Goal: Task Accomplishment & Management: Complete application form

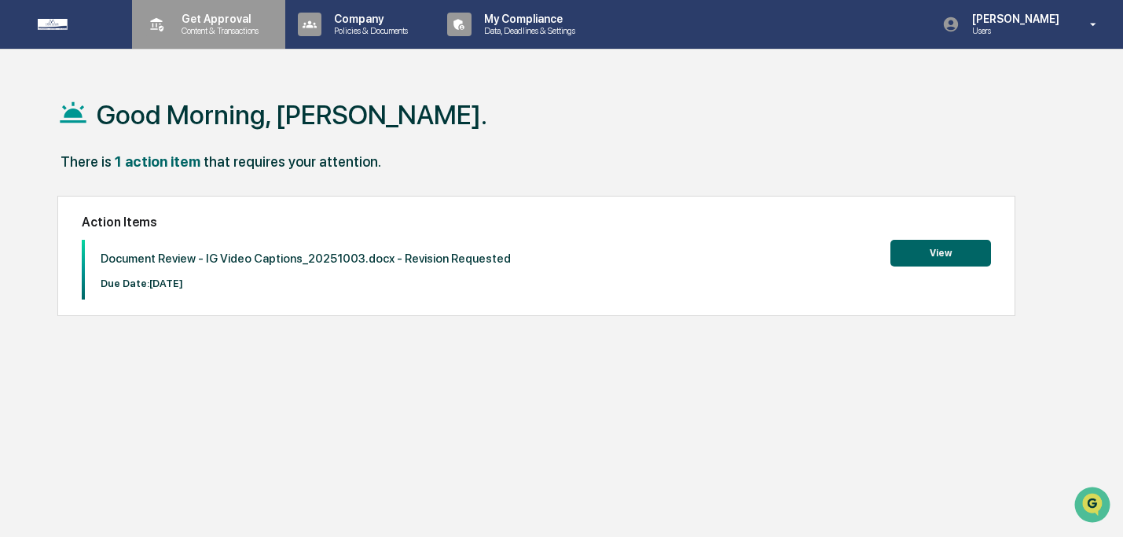
click at [239, 8] on div "Get Approval Content & Transactions" at bounding box center [207, 24] width 138 height 49
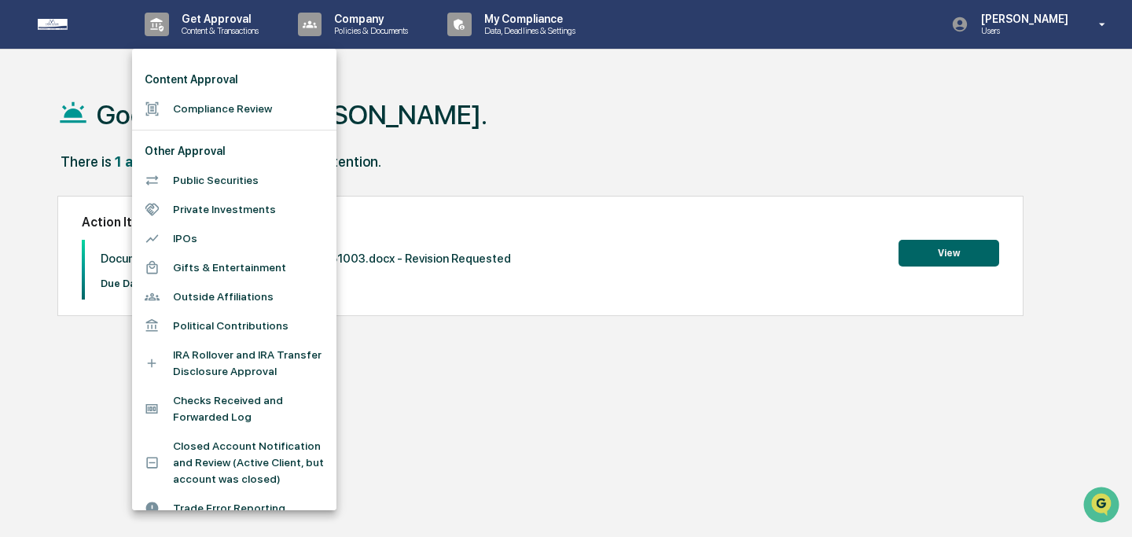
click at [236, 113] on li "Compliance Review" at bounding box center [234, 108] width 204 height 29
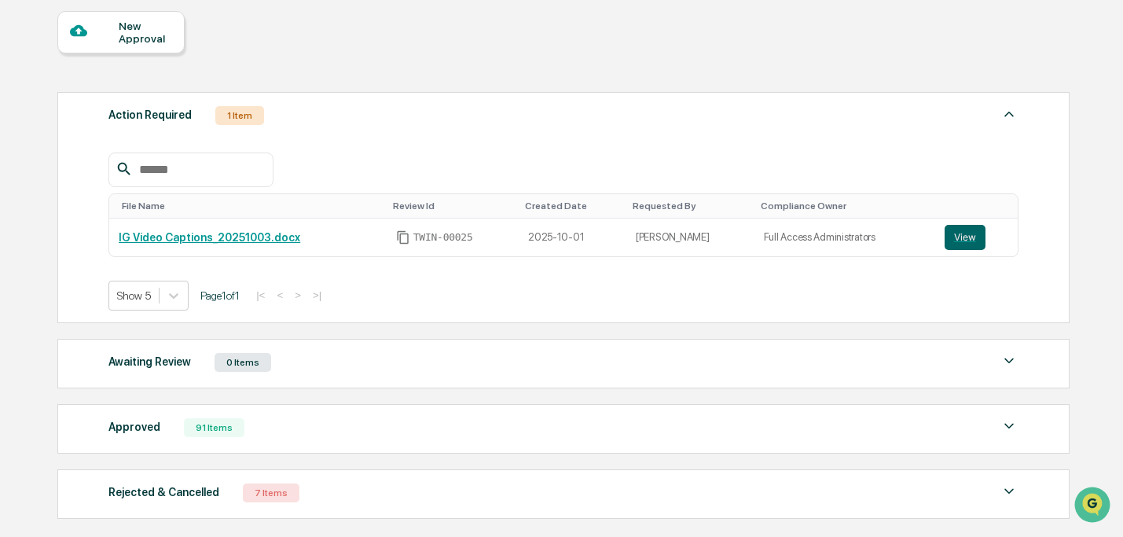
scroll to position [233, 0]
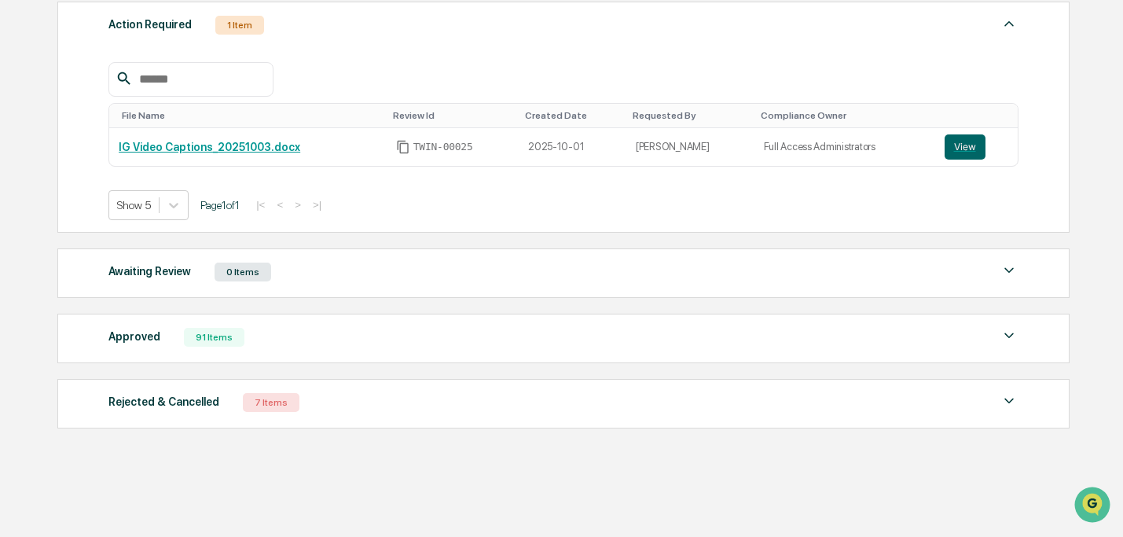
click at [182, 345] on div "Approved 91 Items" at bounding box center [562, 337] width 909 height 22
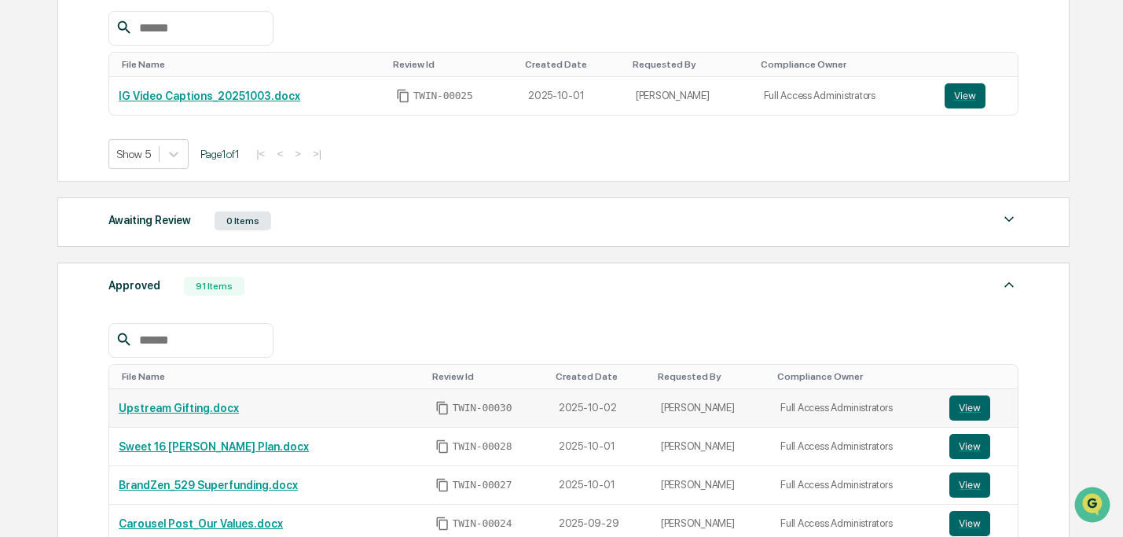
scroll to position [376, 0]
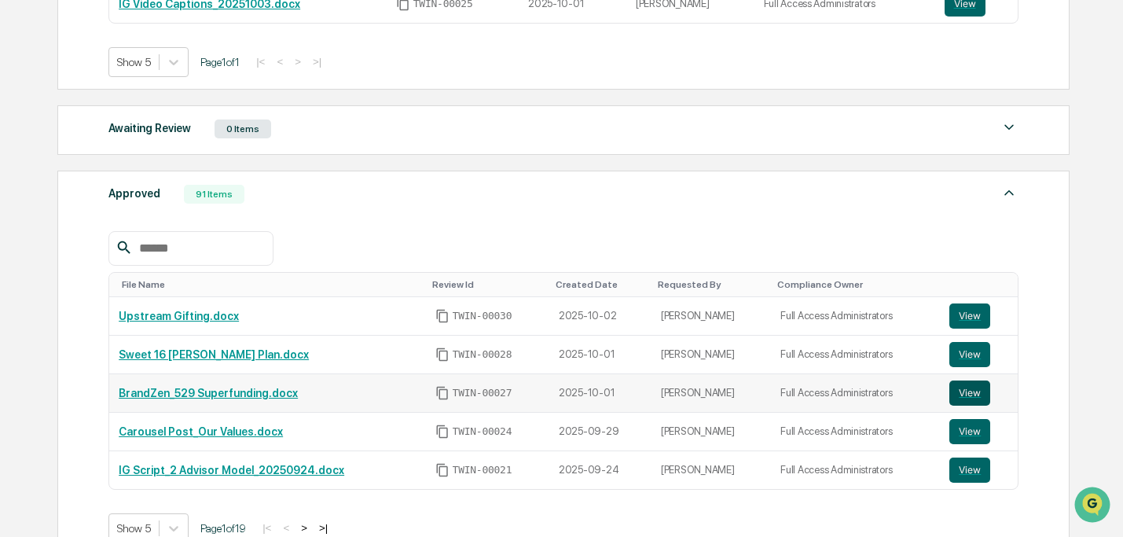
click at [962, 390] on button "View" at bounding box center [969, 392] width 41 height 25
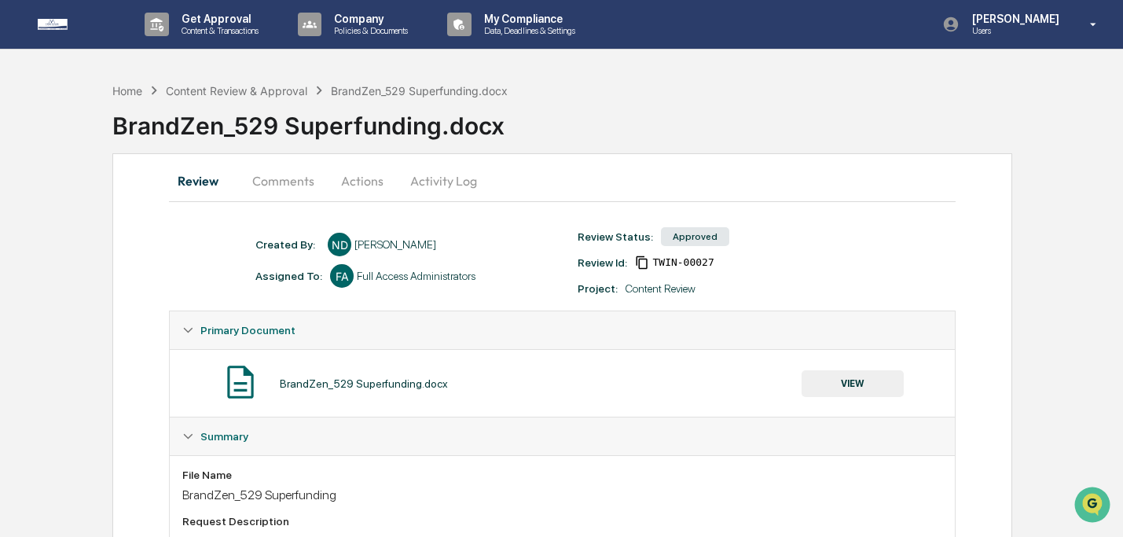
click at [363, 189] on button "Actions" at bounding box center [362, 181] width 71 height 38
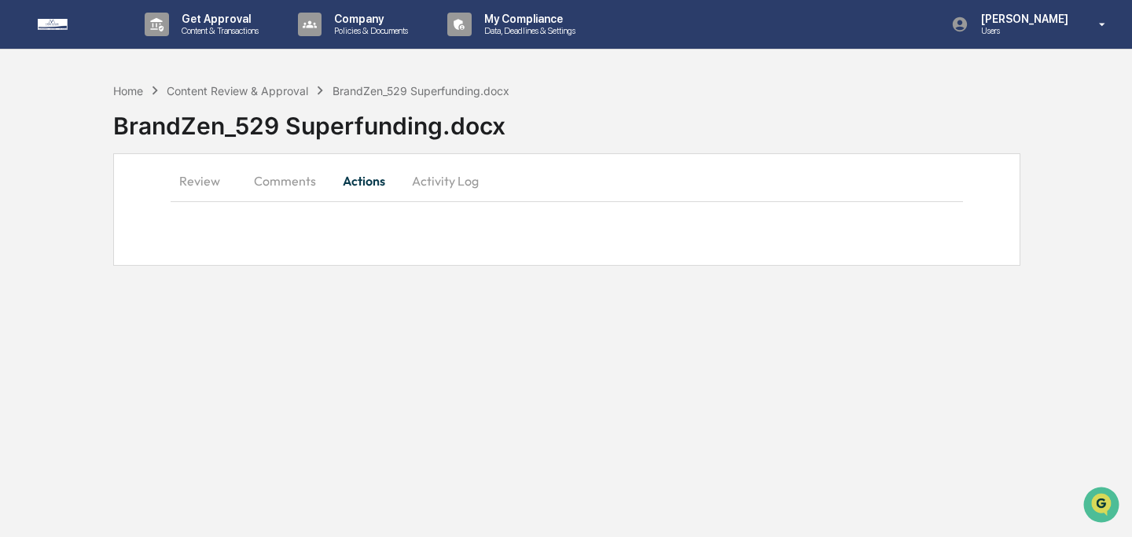
click at [284, 170] on button "Comments" at bounding box center [284, 181] width 87 height 38
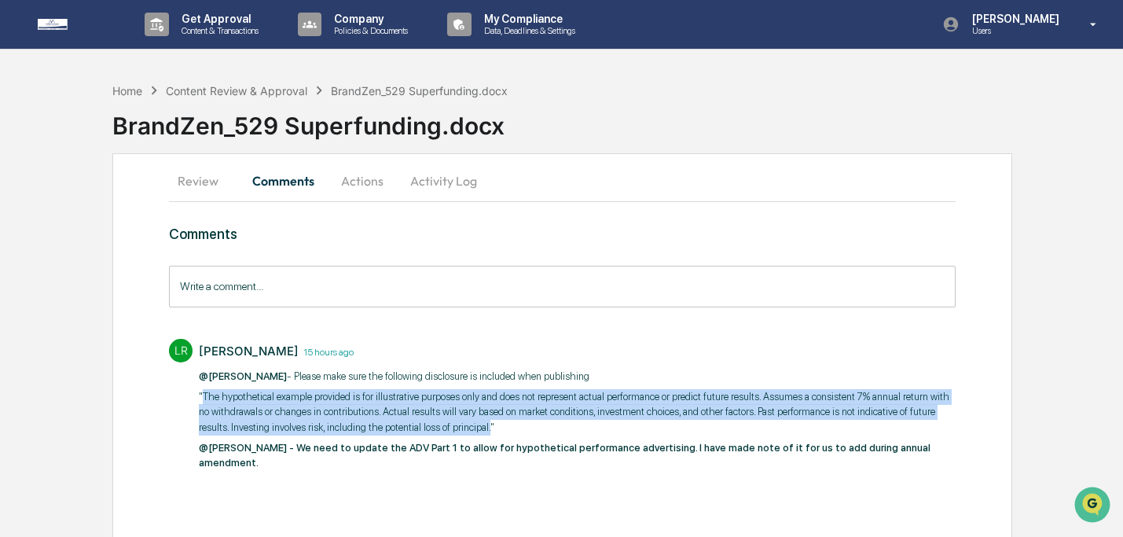
drag, startPoint x: 735, startPoint y: 428, endPoint x: 205, endPoint y: 395, distance: 530.7
click at [205, 395] on p ""The hypothetical example provided is for illustrative purposes only and does n…" at bounding box center [577, 412] width 756 height 46
copy p "The hypothetical example provided is for illustrative purposes only and does no…"
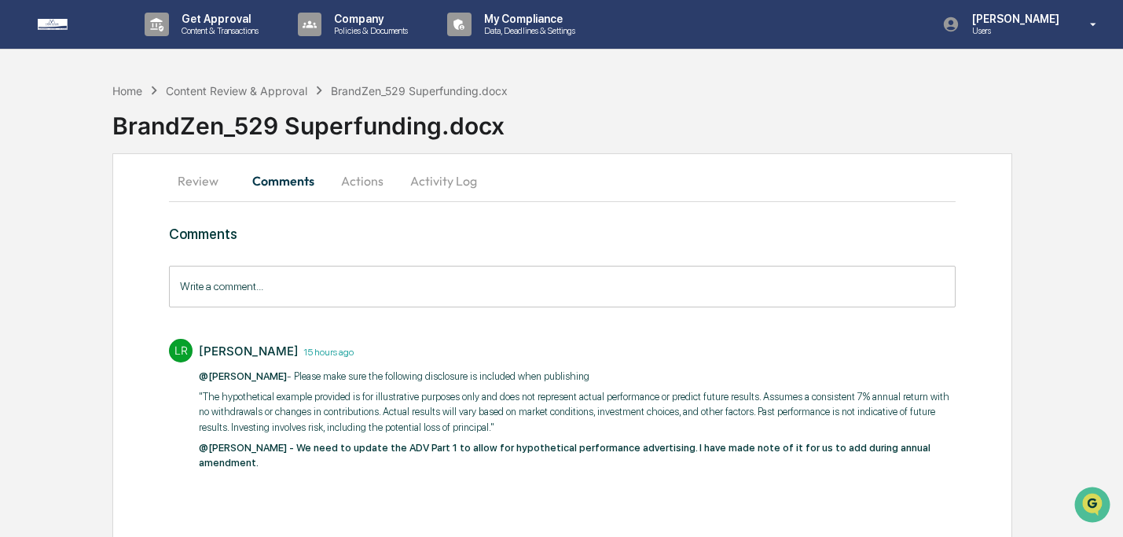
click at [340, 141] on div "BrandZen_529 Superfunding.docx" at bounding box center [617, 122] width 1011 height 47
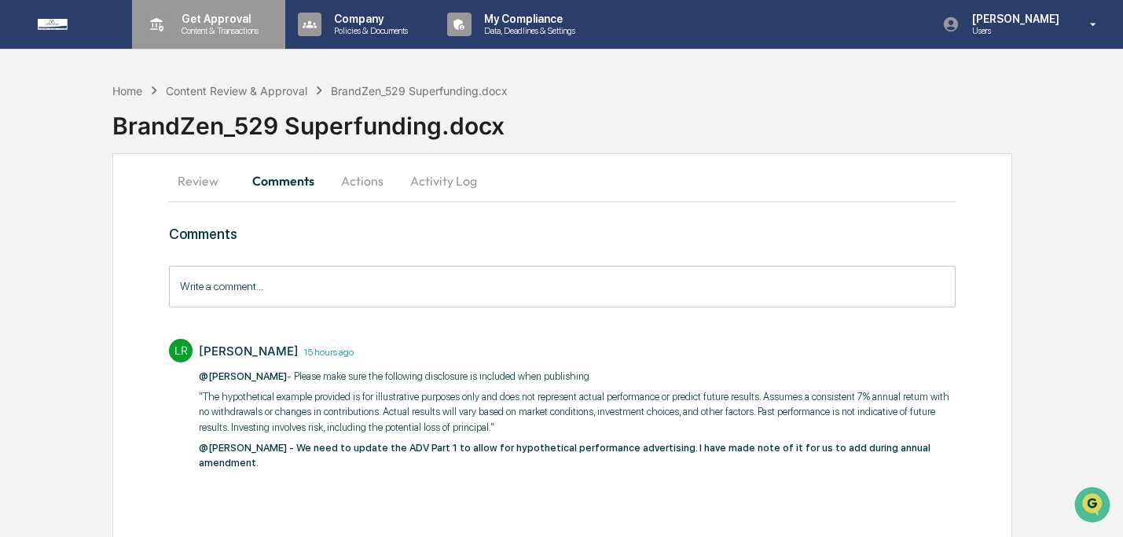
click at [250, 37] on div "Get Approval Content & Transactions" at bounding box center [207, 24] width 138 height 49
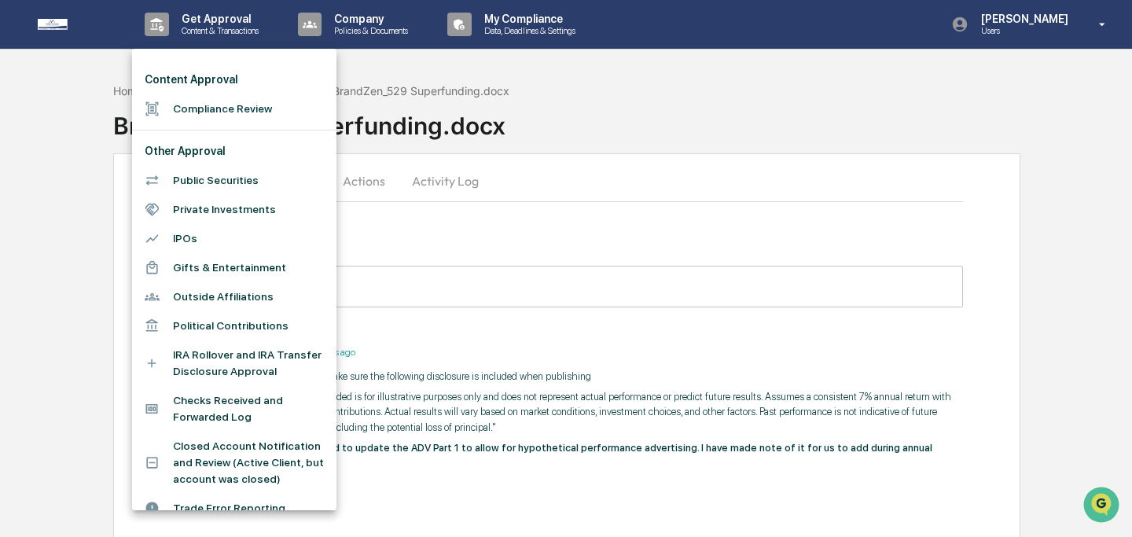
click at [245, 105] on li "Compliance Review" at bounding box center [234, 108] width 204 height 29
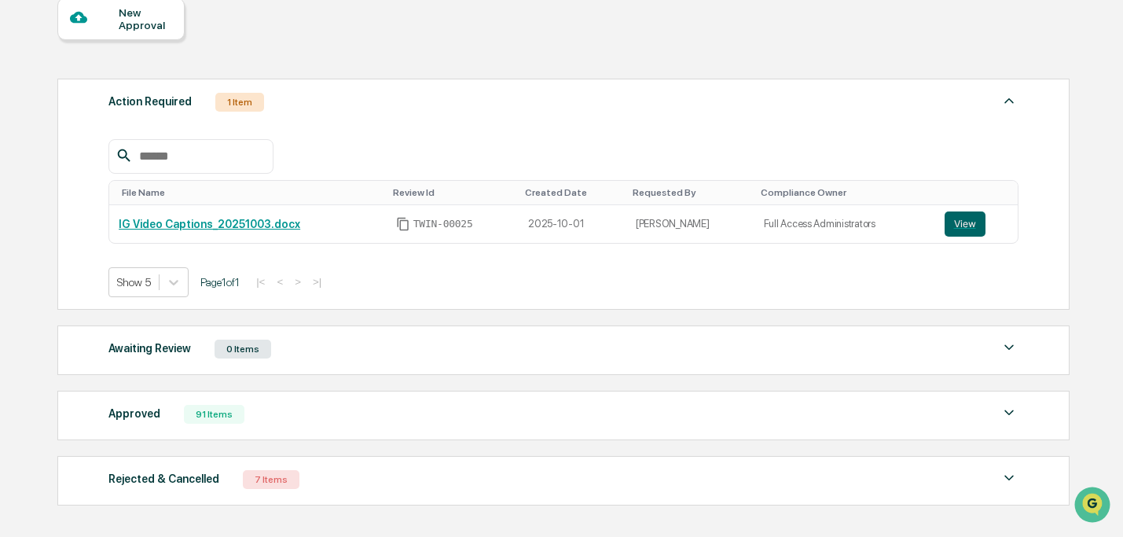
scroll to position [233, 0]
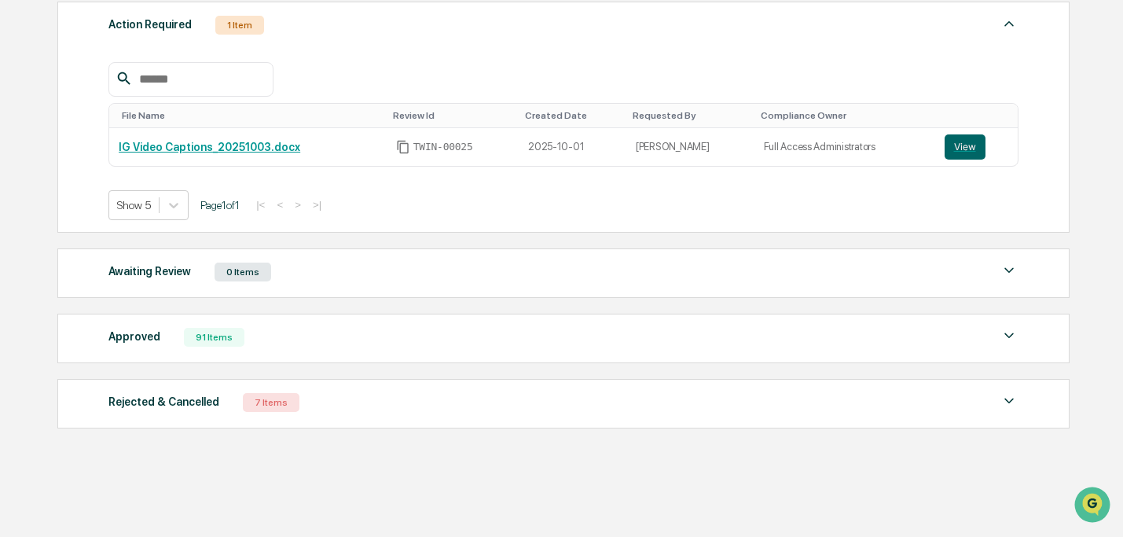
click at [167, 341] on div "Approved 91 Items" at bounding box center [562, 337] width 909 height 22
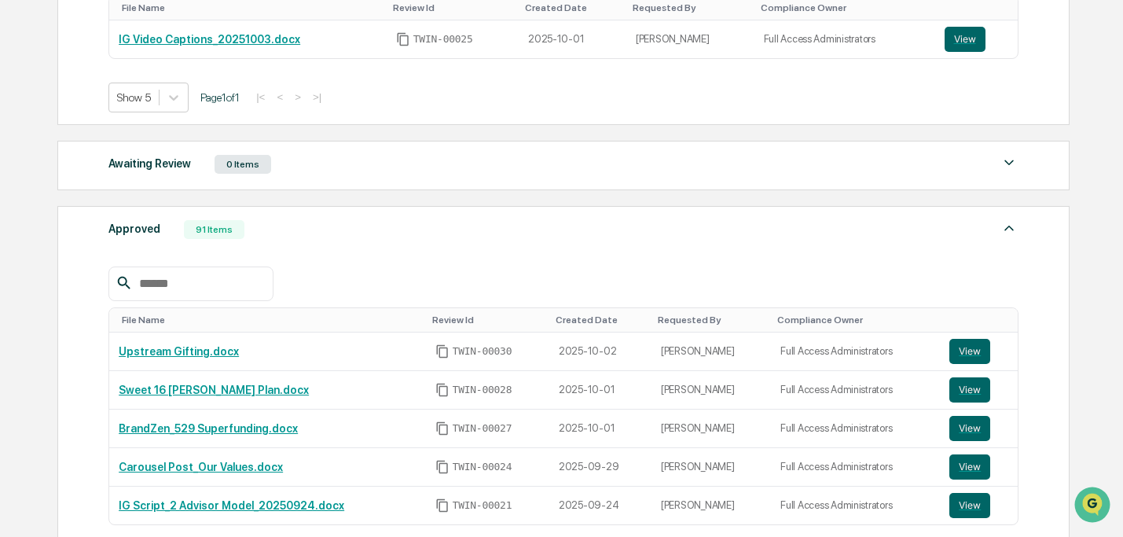
scroll to position [351, 0]
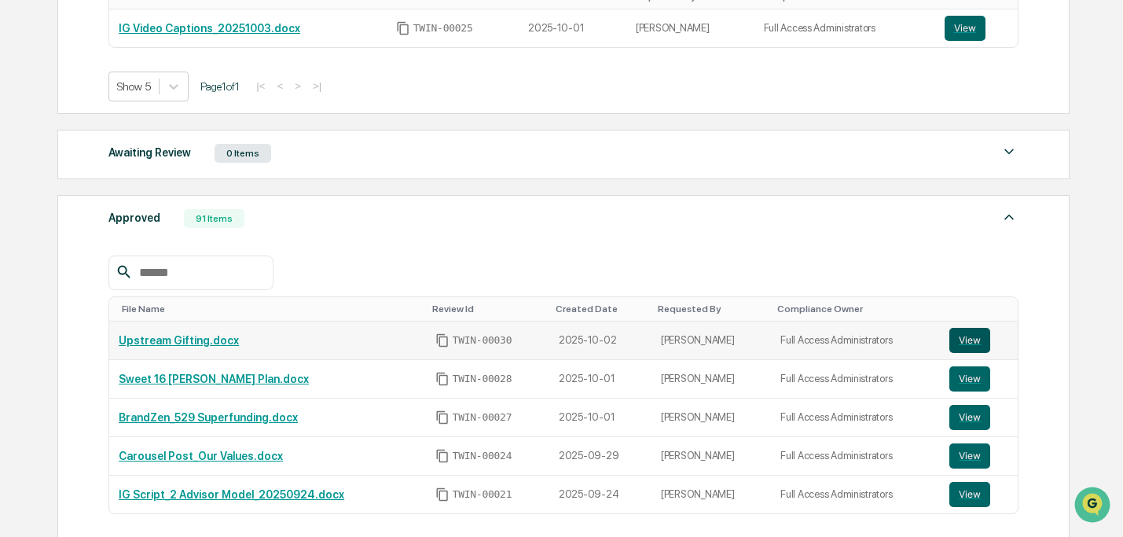
click at [972, 348] on button "View" at bounding box center [969, 340] width 41 height 25
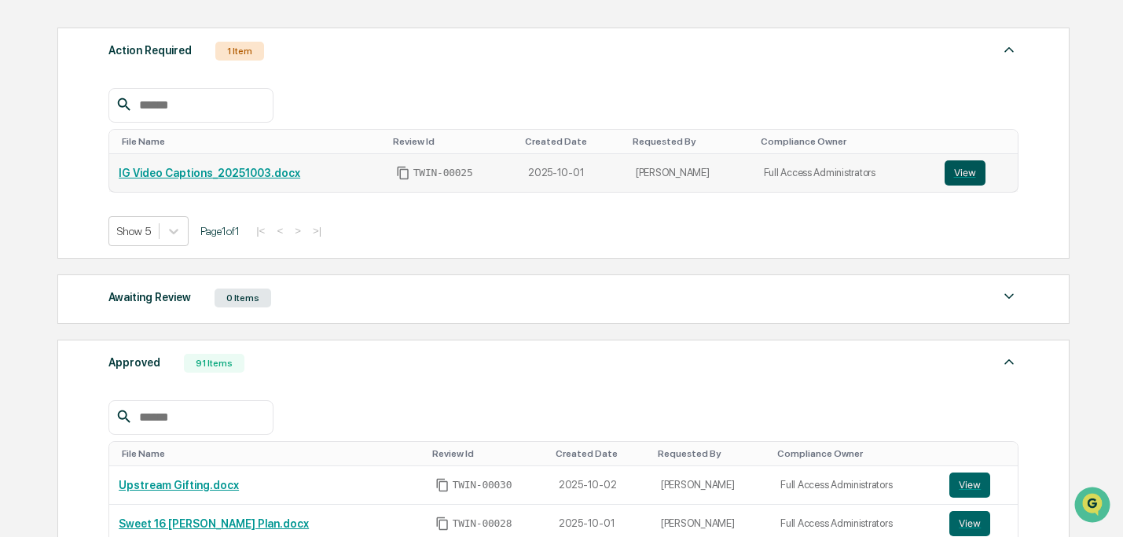
click at [962, 174] on button "View" at bounding box center [965, 172] width 41 height 25
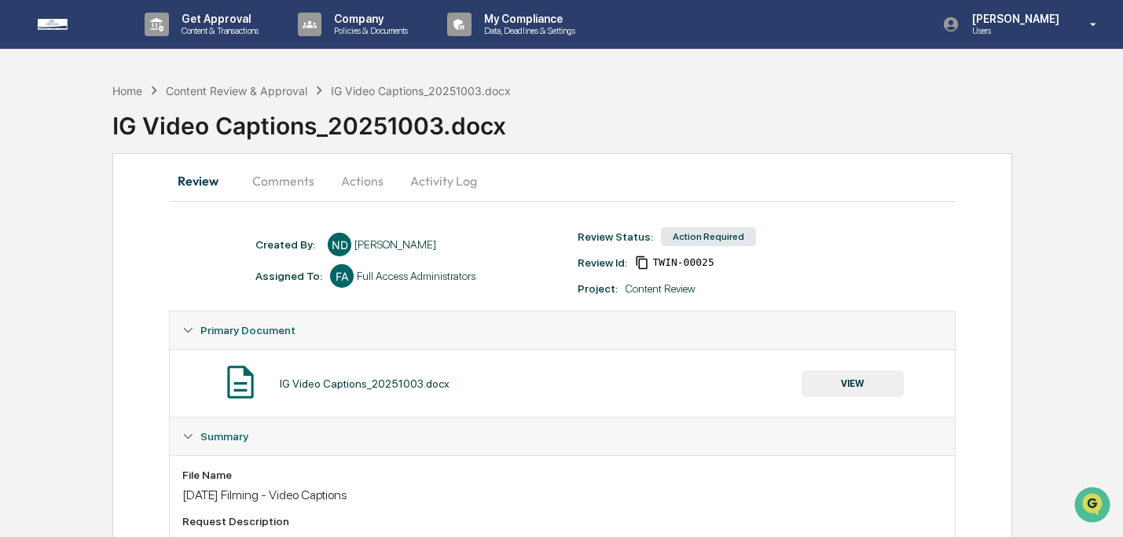
click at [864, 387] on button "VIEW" at bounding box center [853, 383] width 102 height 27
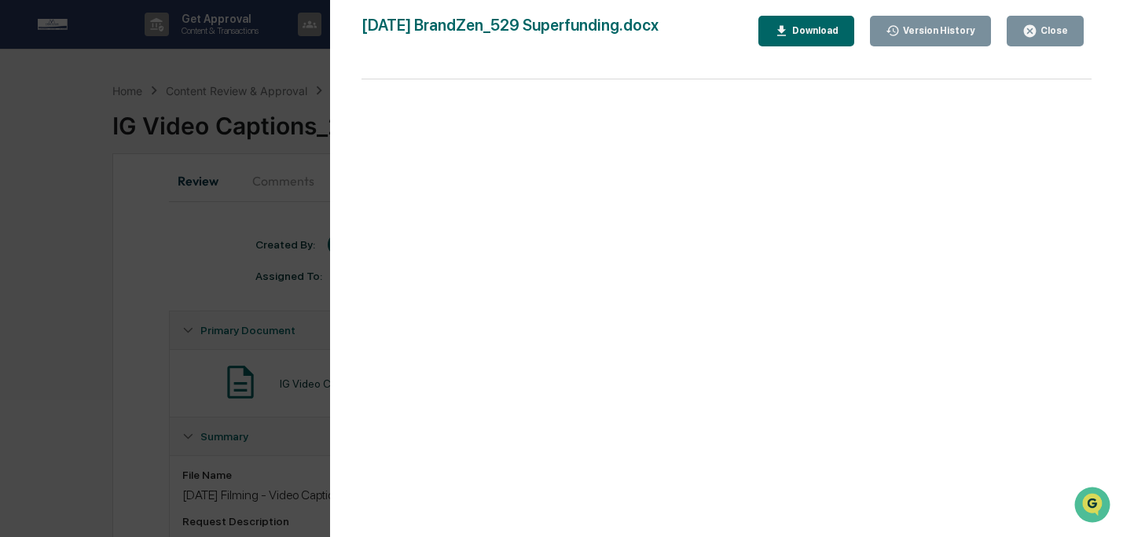
click at [778, 23] on button "Download" at bounding box center [806, 31] width 96 height 31
click at [1029, 28] on icon "button" at bounding box center [1030, 31] width 12 height 12
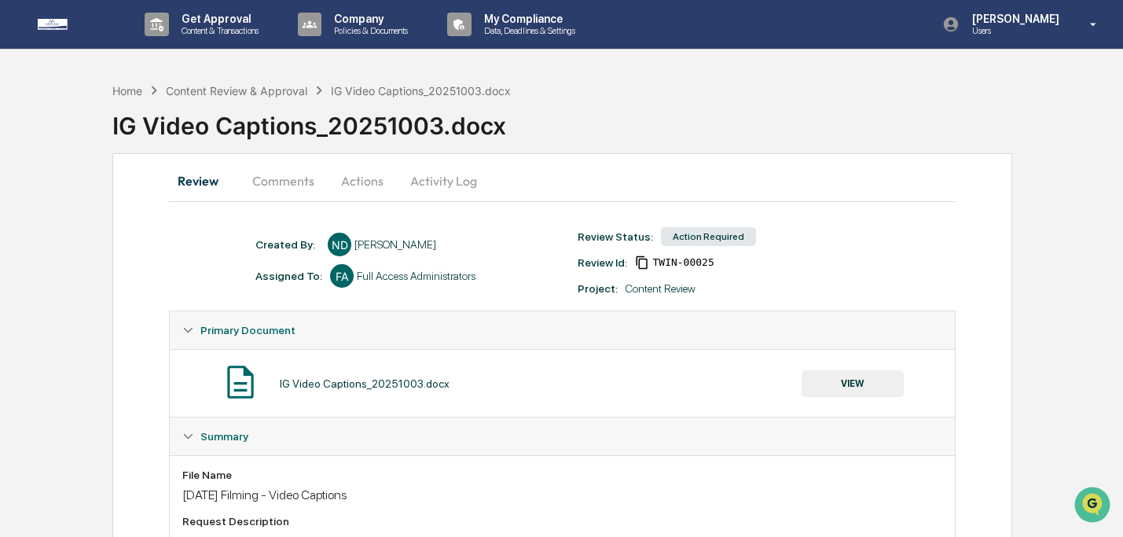
click at [840, 372] on button "VIEW" at bounding box center [853, 383] width 102 height 27
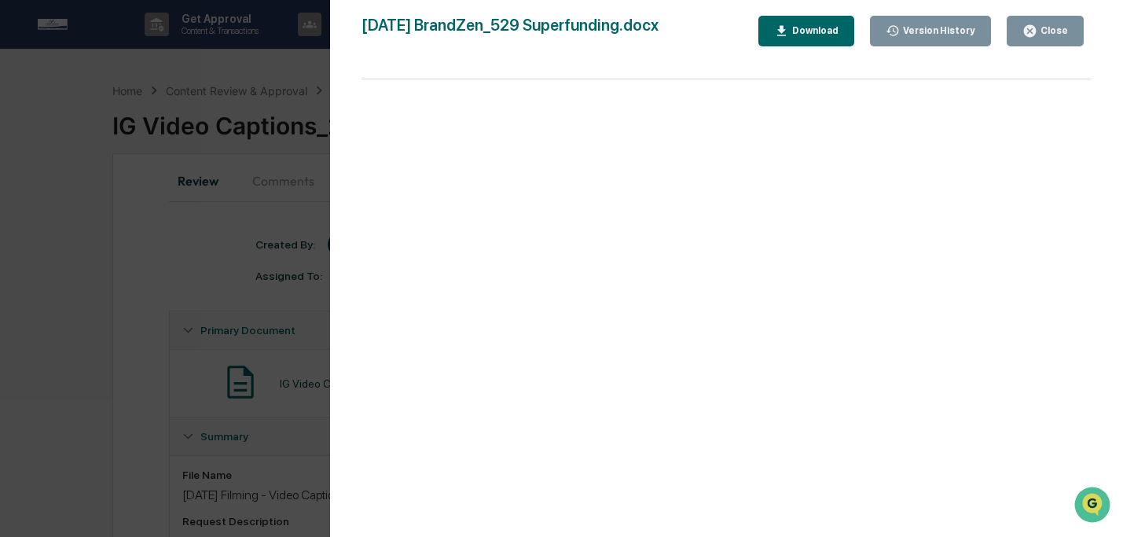
click at [1041, 36] on div "Close" at bounding box center [1045, 31] width 46 height 15
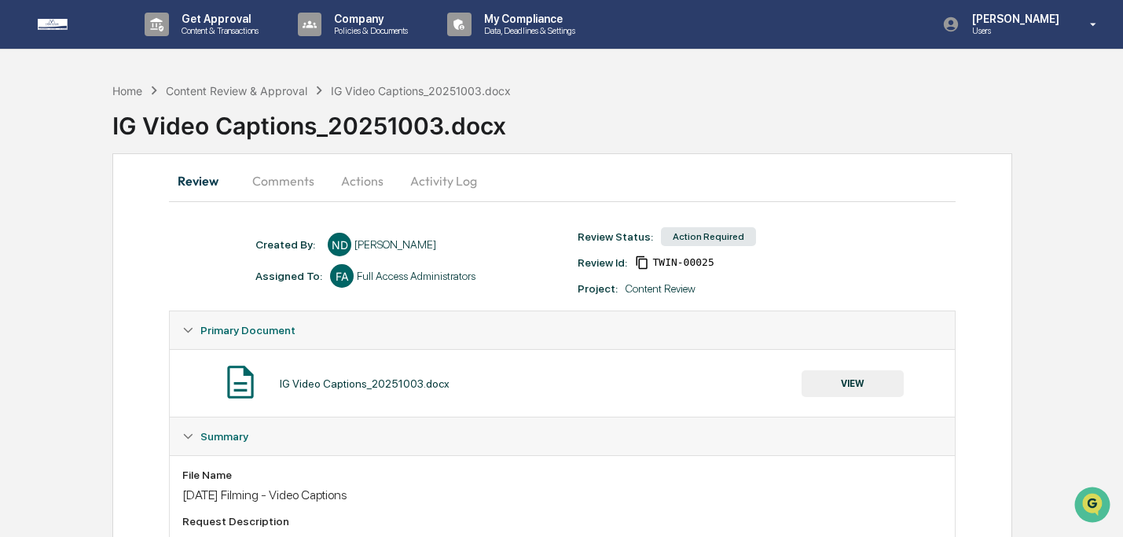
click at [364, 182] on button "Actions" at bounding box center [362, 181] width 71 height 38
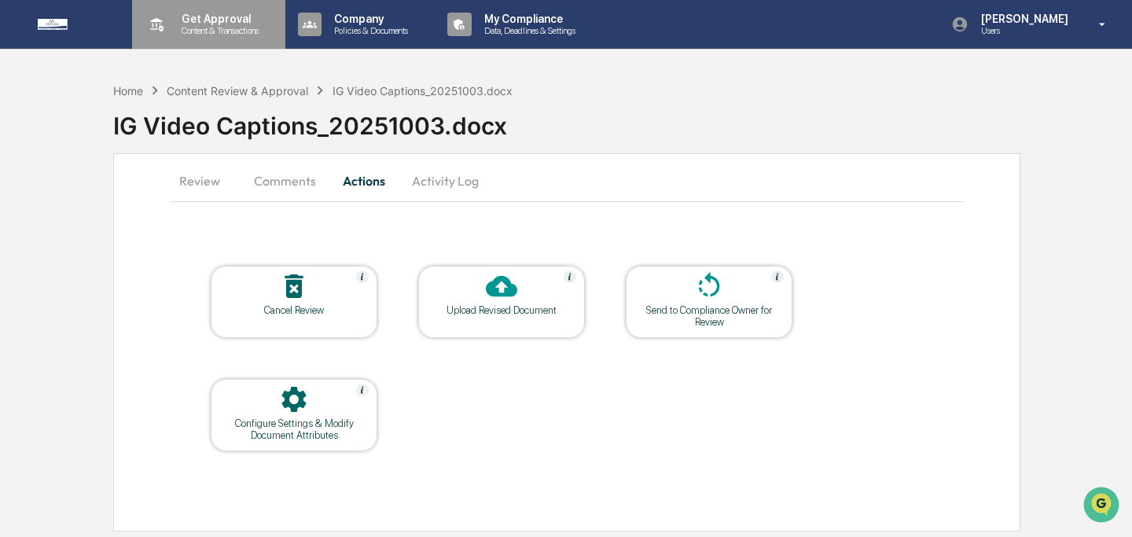
click at [244, 30] on p "Content & Transactions" at bounding box center [217, 30] width 97 height 11
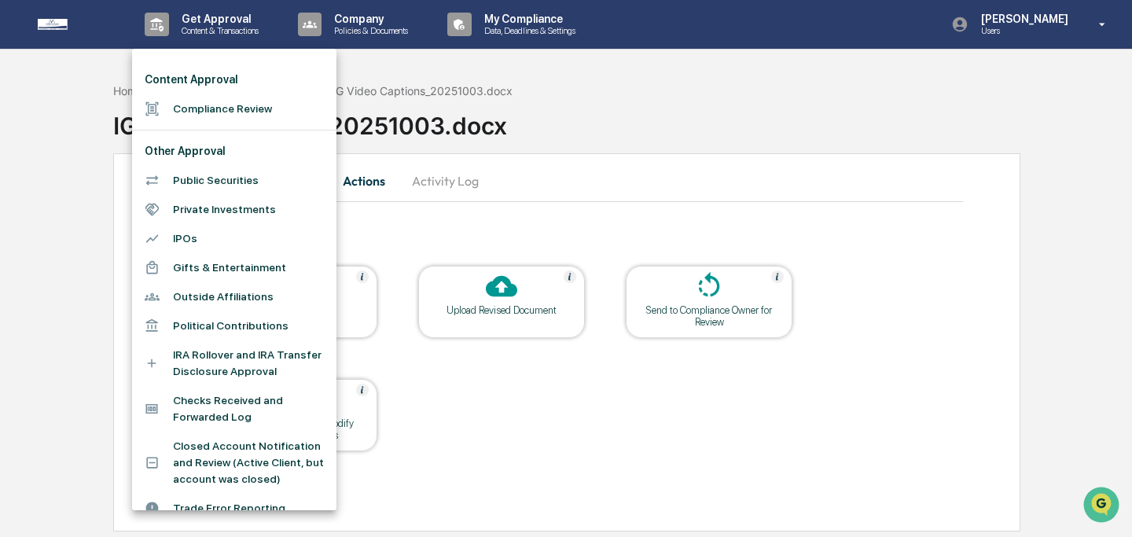
click at [227, 116] on li "Compliance Review" at bounding box center [234, 108] width 204 height 29
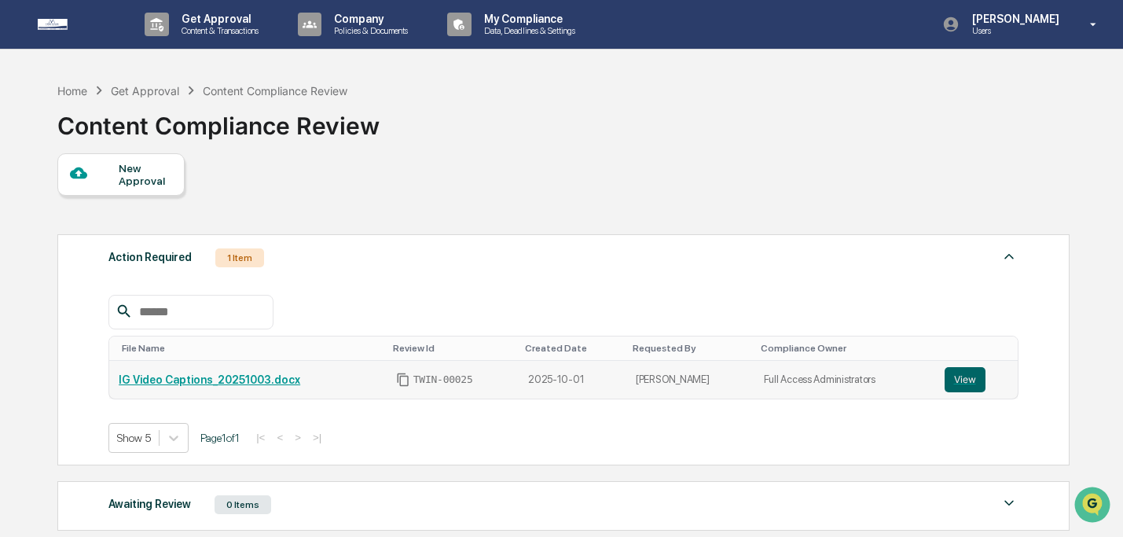
scroll to position [138, 0]
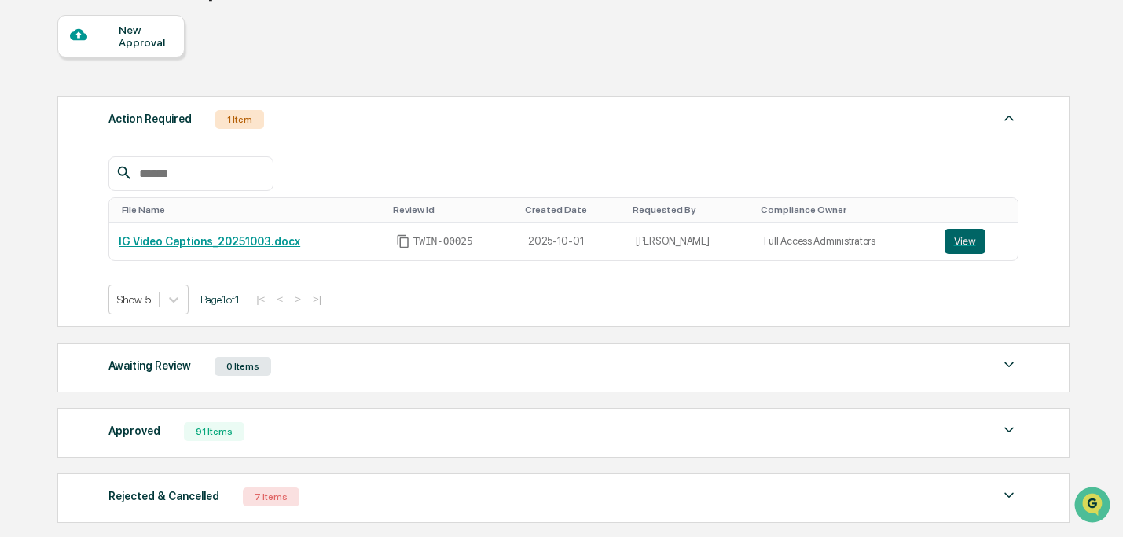
click at [156, 428] on div "Approved" at bounding box center [134, 430] width 52 height 20
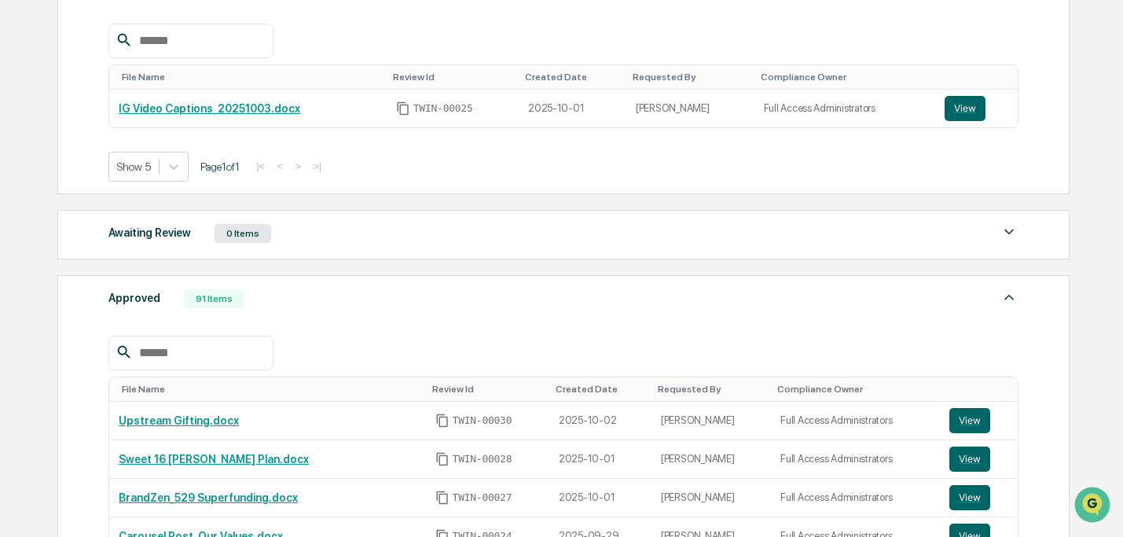
scroll to position [440, 0]
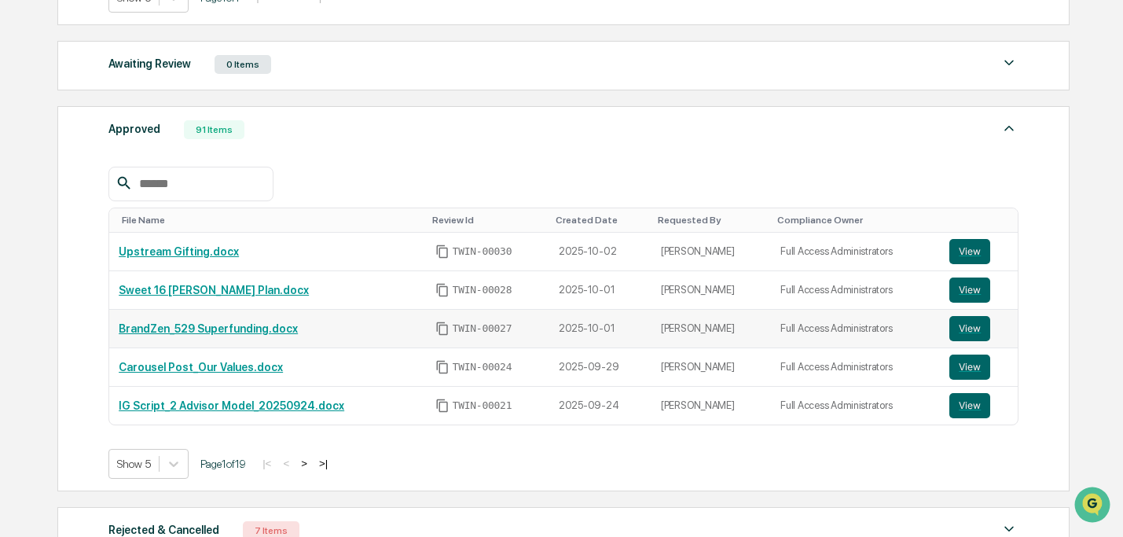
click at [184, 326] on link "BrandZen_529 Superfunding.docx" at bounding box center [208, 328] width 179 height 13
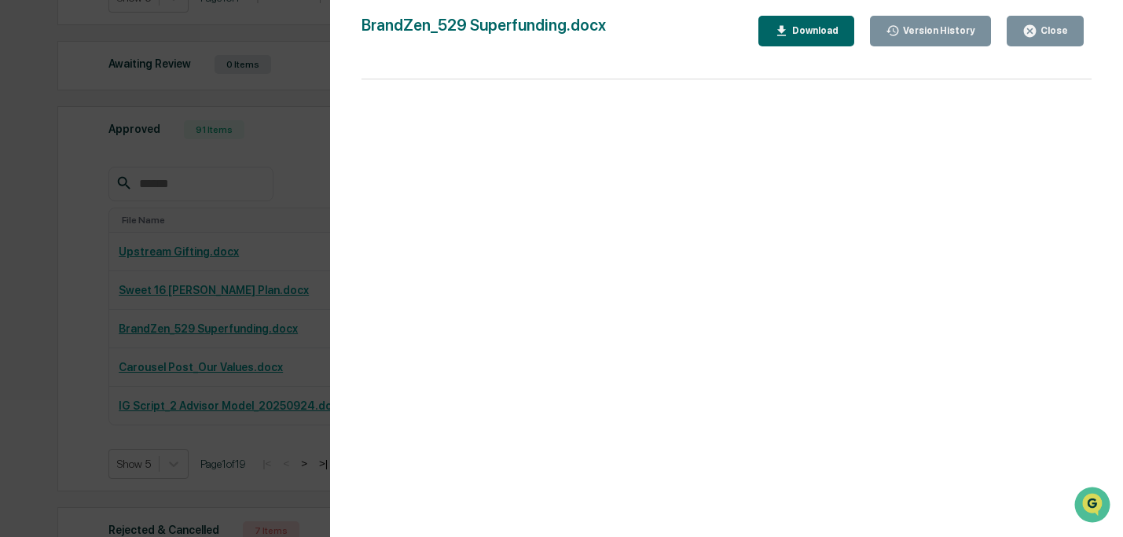
click at [1036, 40] on button "Close" at bounding box center [1045, 31] width 77 height 31
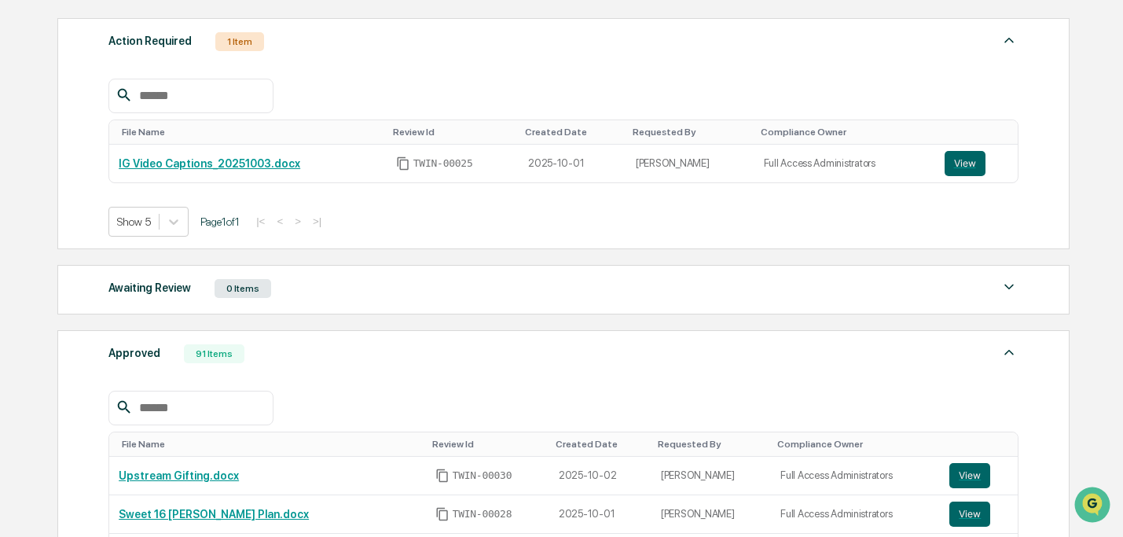
scroll to position [86, 0]
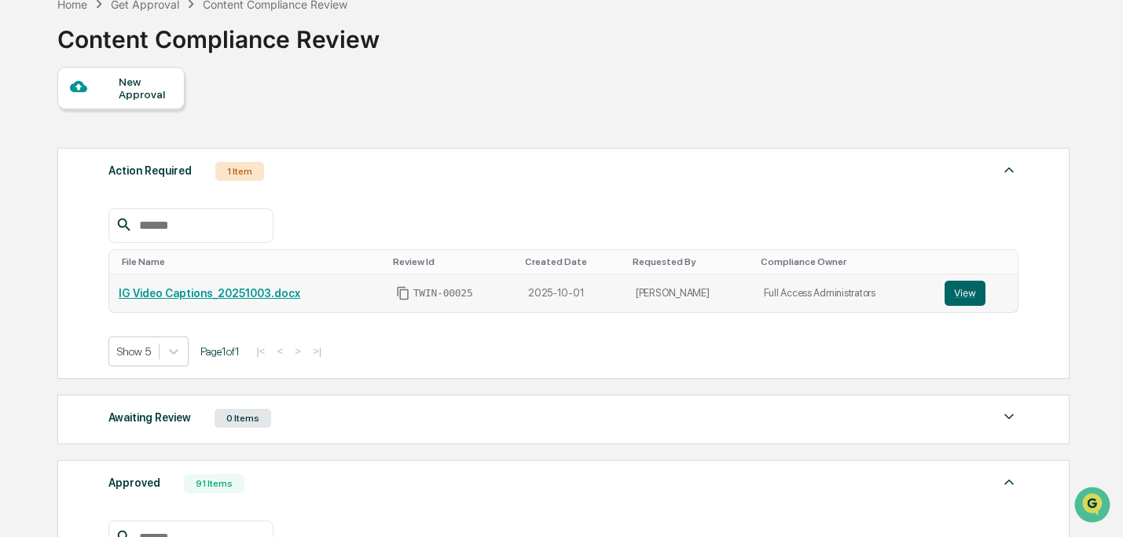
click at [178, 293] on link "IG Video Captions_20251003.docx" at bounding box center [210, 293] width 182 height 13
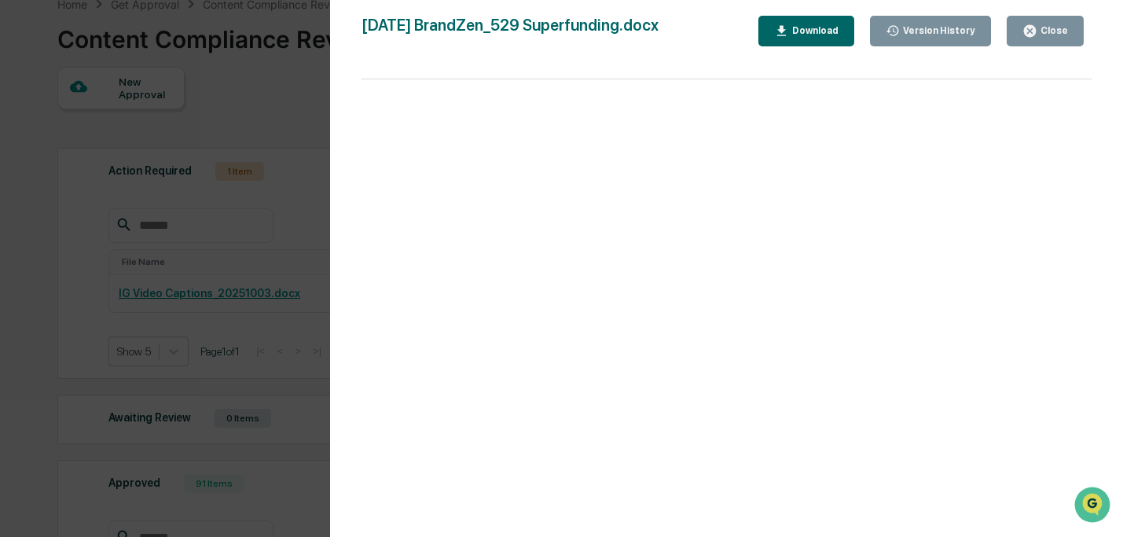
click at [912, 30] on div "Version History" at bounding box center [937, 30] width 75 height 11
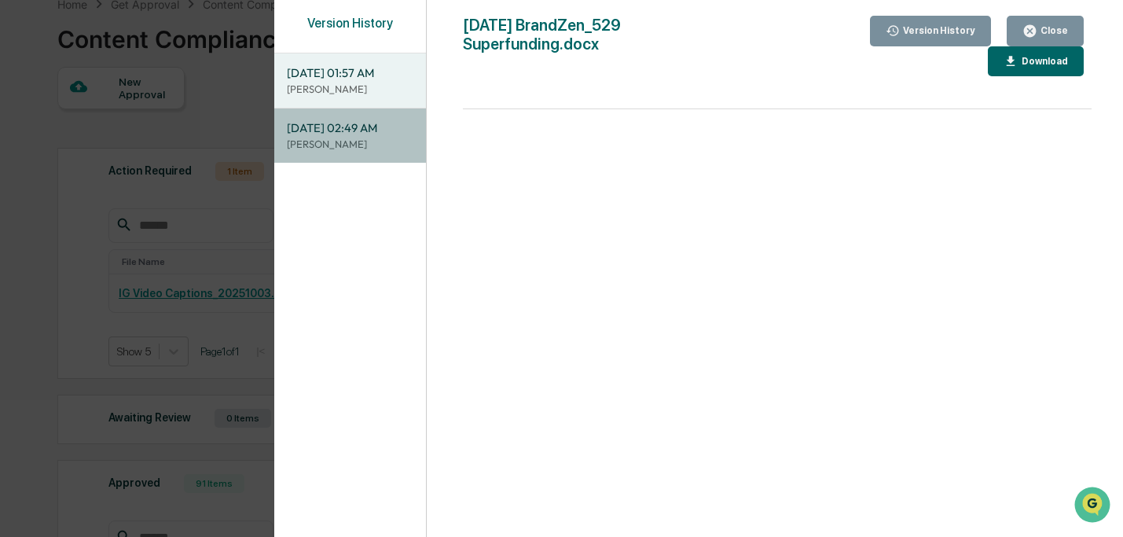
click at [361, 134] on span "10/01/2025, 02:49 AM" at bounding box center [350, 127] width 127 height 17
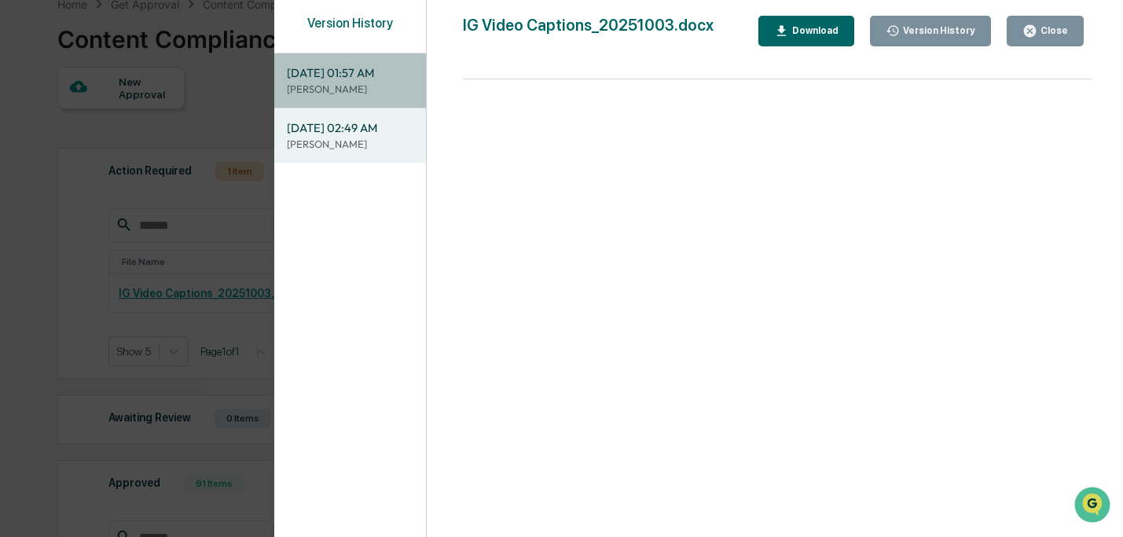
click at [361, 85] on p "[PERSON_NAME]" at bounding box center [350, 89] width 127 height 15
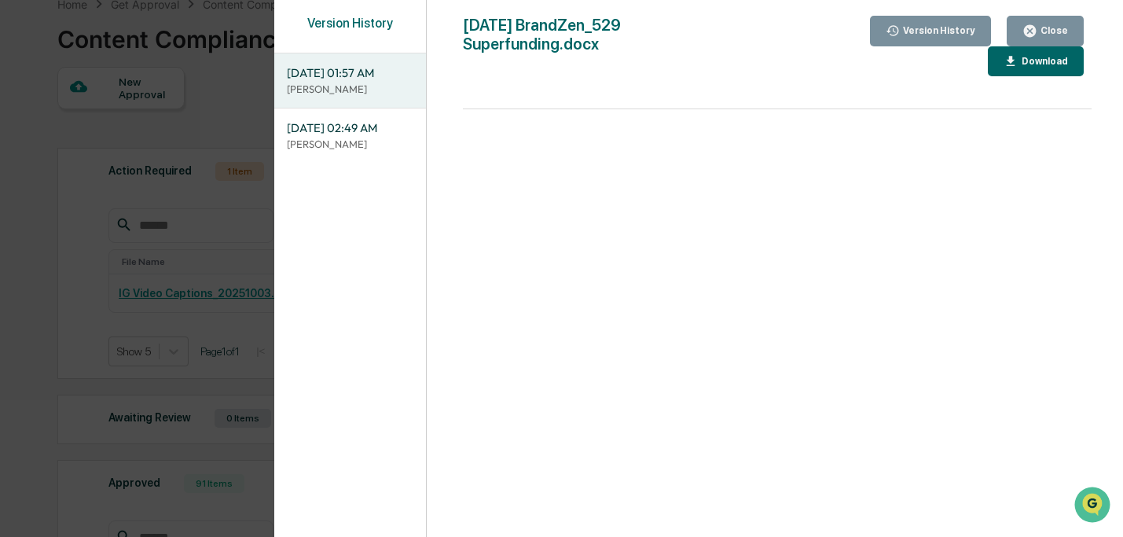
click at [1040, 24] on div "Close" at bounding box center [1045, 31] width 46 height 15
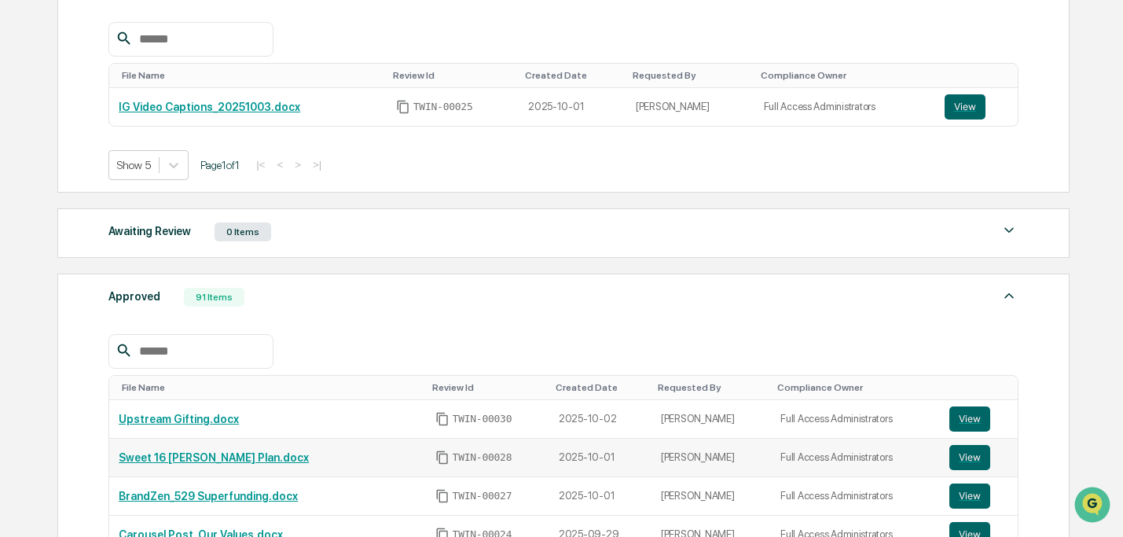
scroll to position [361, 0]
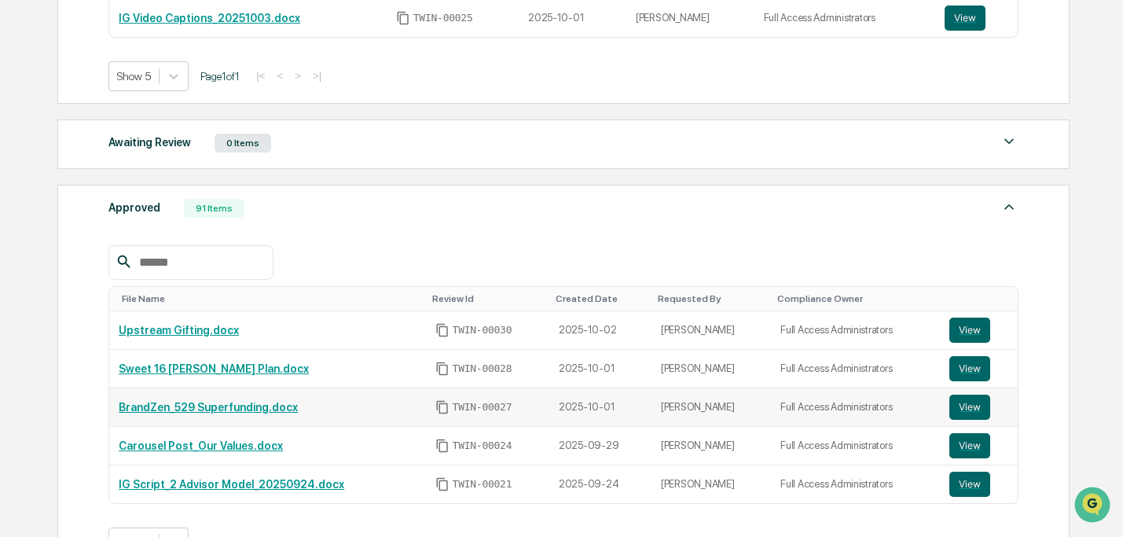
click at [226, 402] on link "BrandZen_529 Superfunding.docx" at bounding box center [208, 407] width 179 height 13
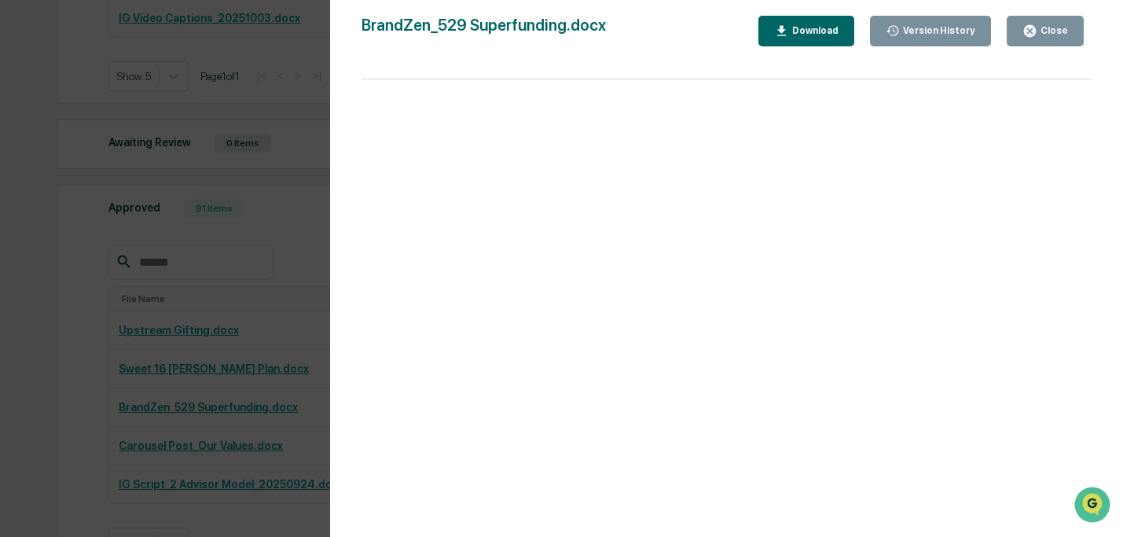
click at [1042, 22] on button "Close" at bounding box center [1045, 31] width 77 height 31
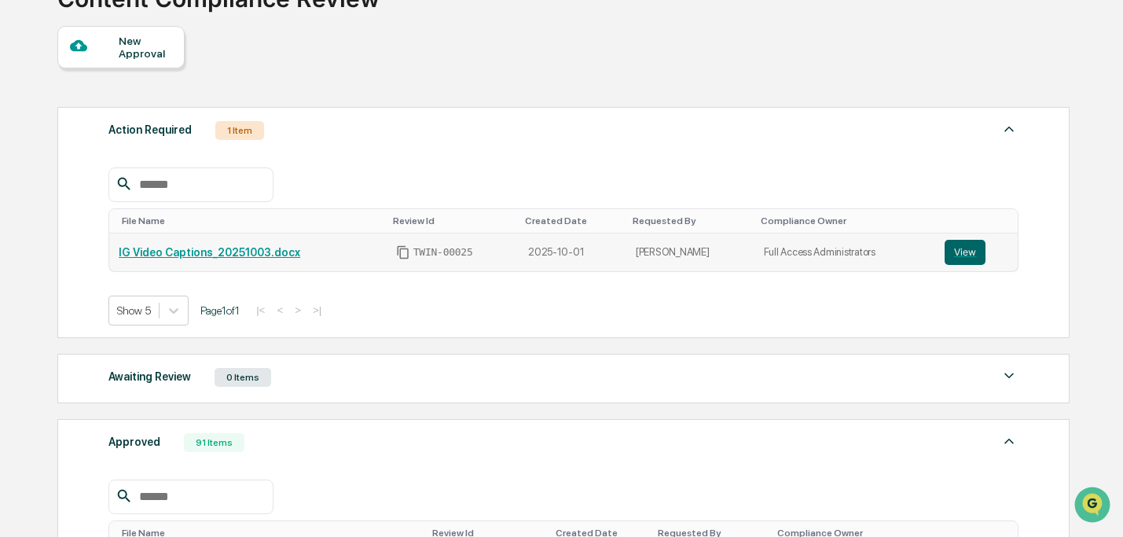
scroll to position [68, 0]
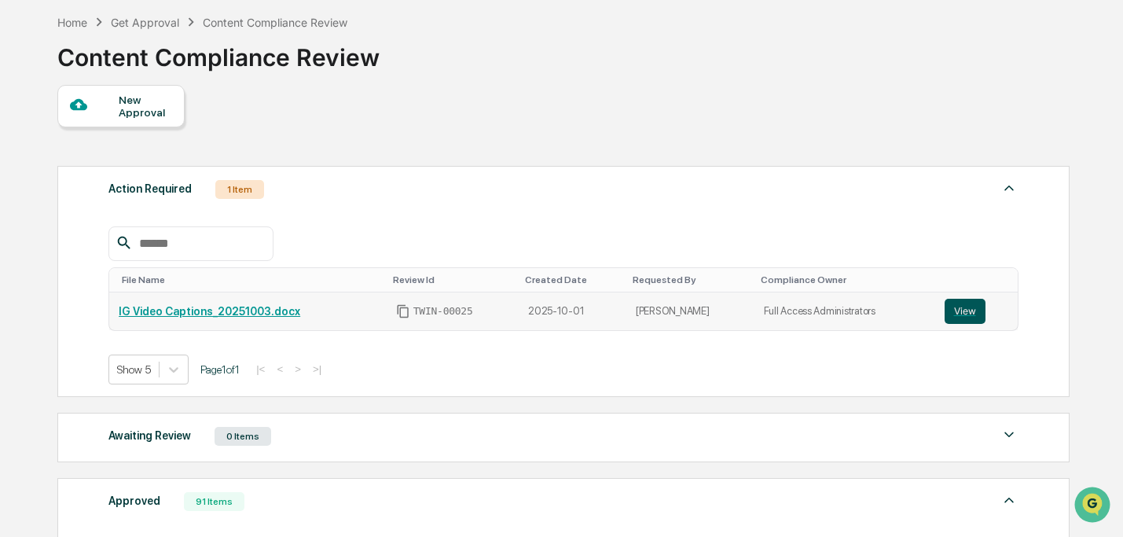
click at [963, 322] on button "View" at bounding box center [965, 311] width 41 height 25
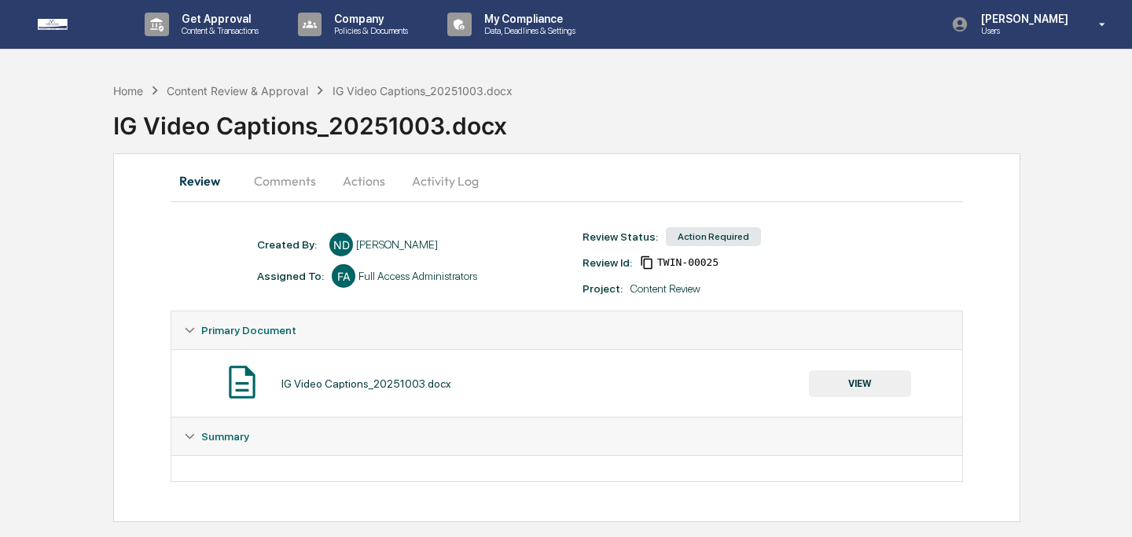
click at [290, 184] on button "Comments" at bounding box center [284, 181] width 87 height 38
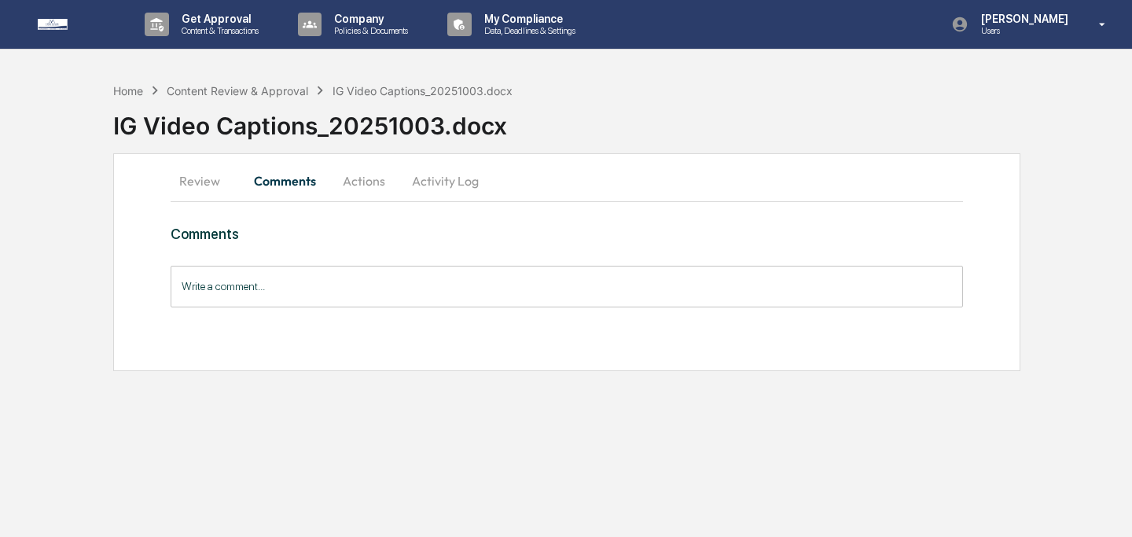
click at [317, 292] on input "Write a comment..." at bounding box center [567, 287] width 792 height 42
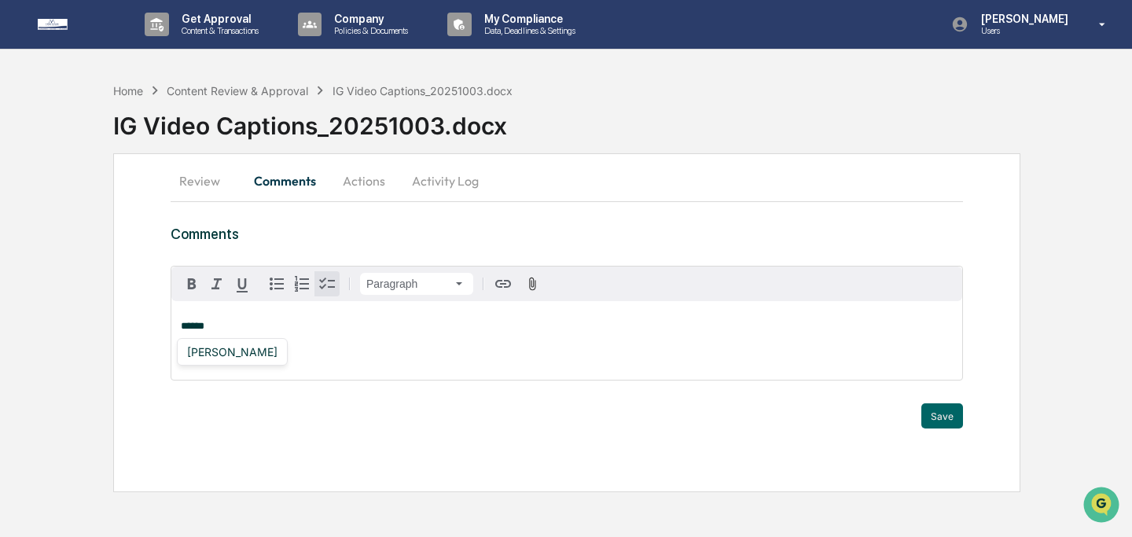
click at [263, 364] on div "[PERSON_NAME]" at bounding box center [232, 352] width 111 height 28
click at [257, 358] on div "[PERSON_NAME]" at bounding box center [232, 352] width 103 height 20
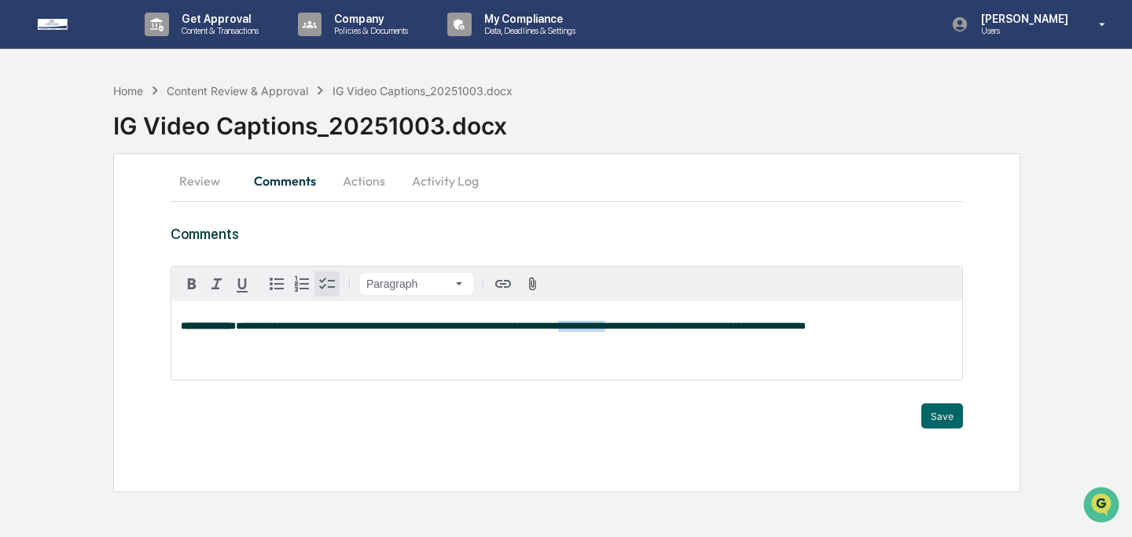
drag, startPoint x: 651, startPoint y: 327, endPoint x: 710, endPoint y: 330, distance: 59.0
click at [710, 330] on span "**********" at bounding box center [521, 326] width 570 height 10
click at [935, 424] on button "Save" at bounding box center [942, 415] width 42 height 25
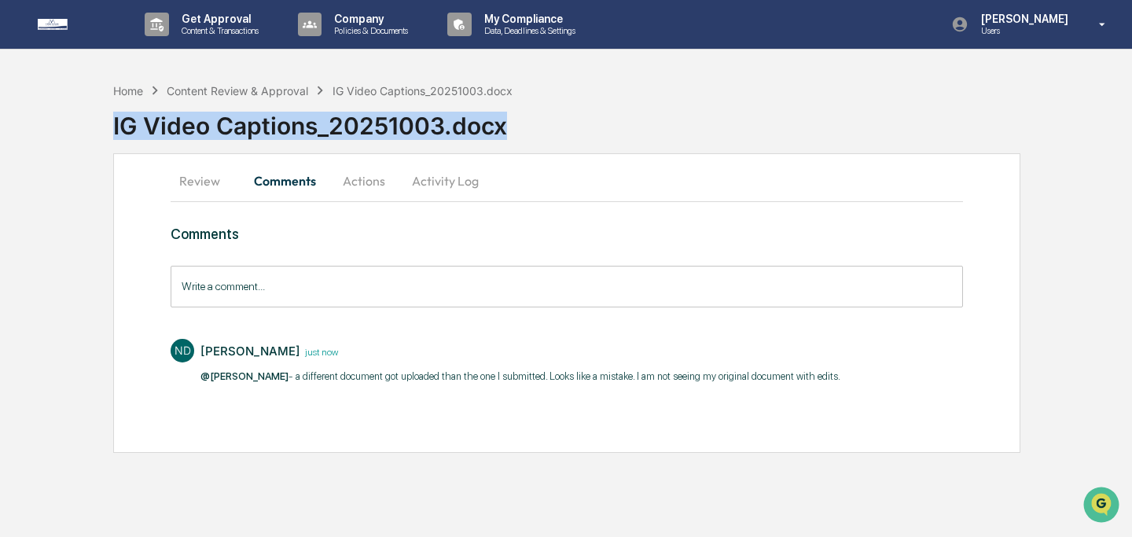
drag, startPoint x: 510, startPoint y: 131, endPoint x: 112, endPoint y: 122, distance: 397.7
click at [112, 122] on div "Home Content Review & Approval IG Video Captions_20251003.docx IG Video Caption…" at bounding box center [566, 264] width 1132 height 378
copy div "IG Video Captions_20251003.docx"
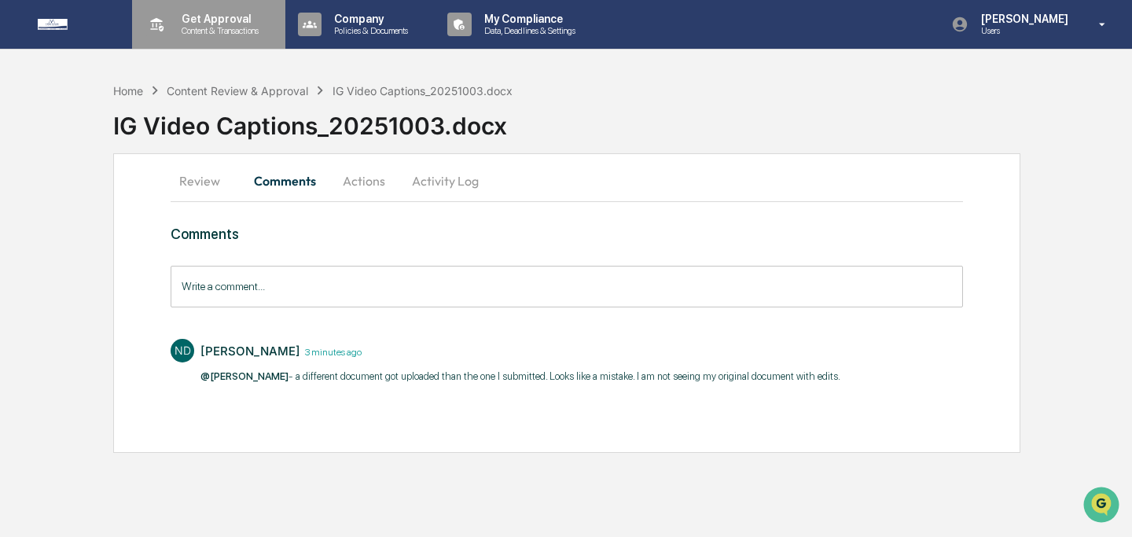
click at [200, 26] on p "Content & Transactions" at bounding box center [217, 30] width 97 height 11
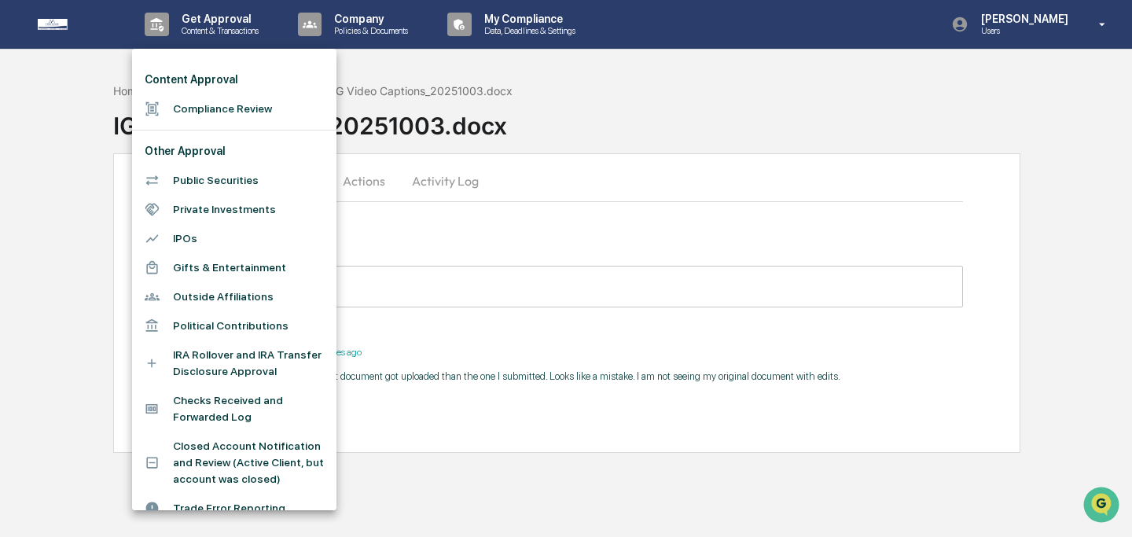
click at [222, 100] on li "Compliance Review" at bounding box center [234, 108] width 204 height 29
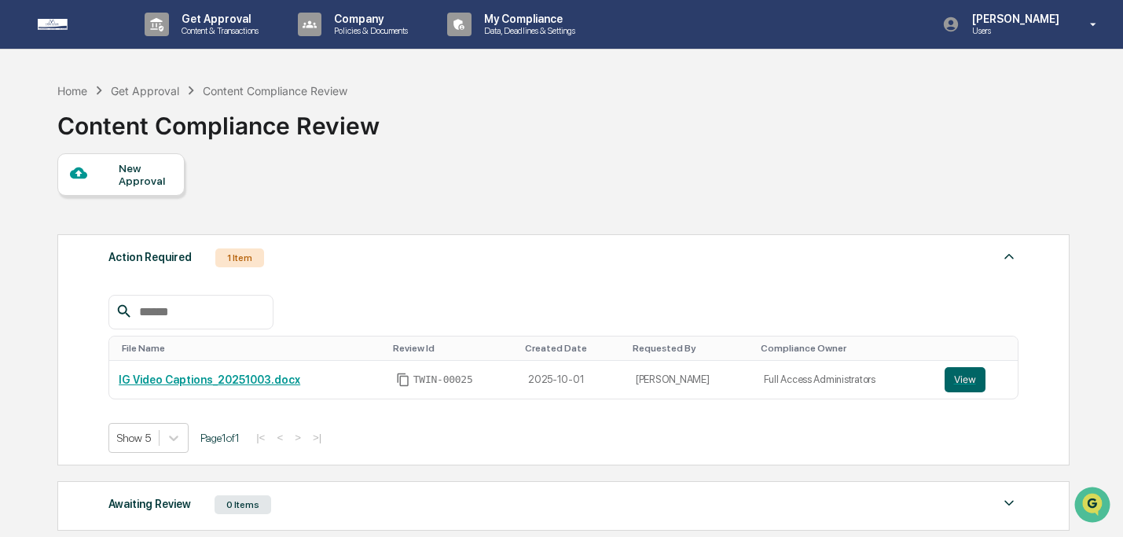
click at [162, 178] on div "New Approval" at bounding box center [145, 174] width 53 height 25
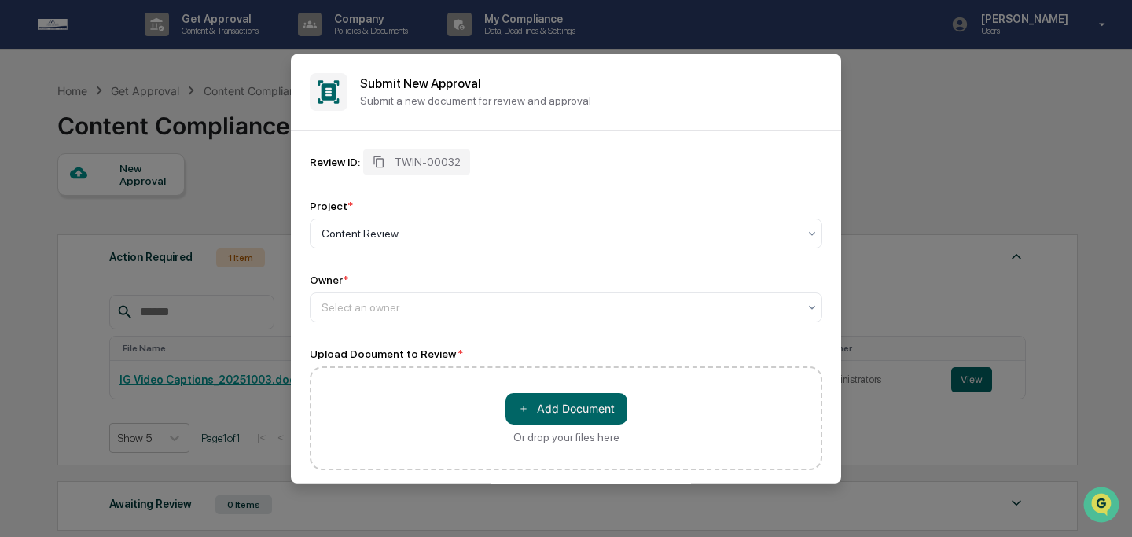
click at [455, 324] on div "Review ID: TWIN-00032 Project * Content Review Owner * Select an owner... Uploa…" at bounding box center [566, 309] width 512 height 321
click at [454, 317] on div "Select an owner..." at bounding box center [560, 306] width 492 height 22
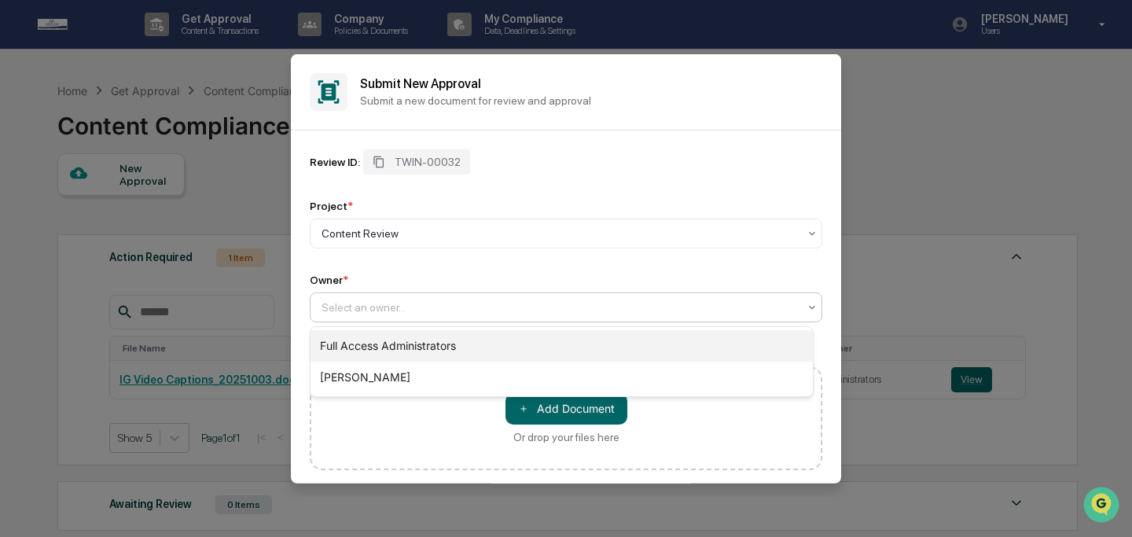
click at [463, 340] on div "Full Access Administrators" at bounding box center [561, 345] width 502 height 31
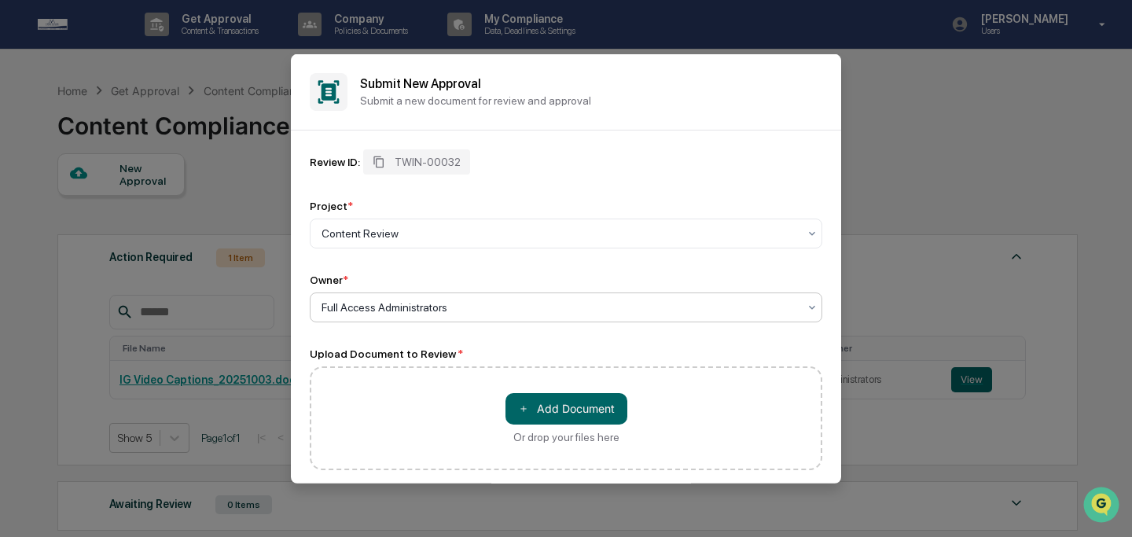
scroll to position [77, 0]
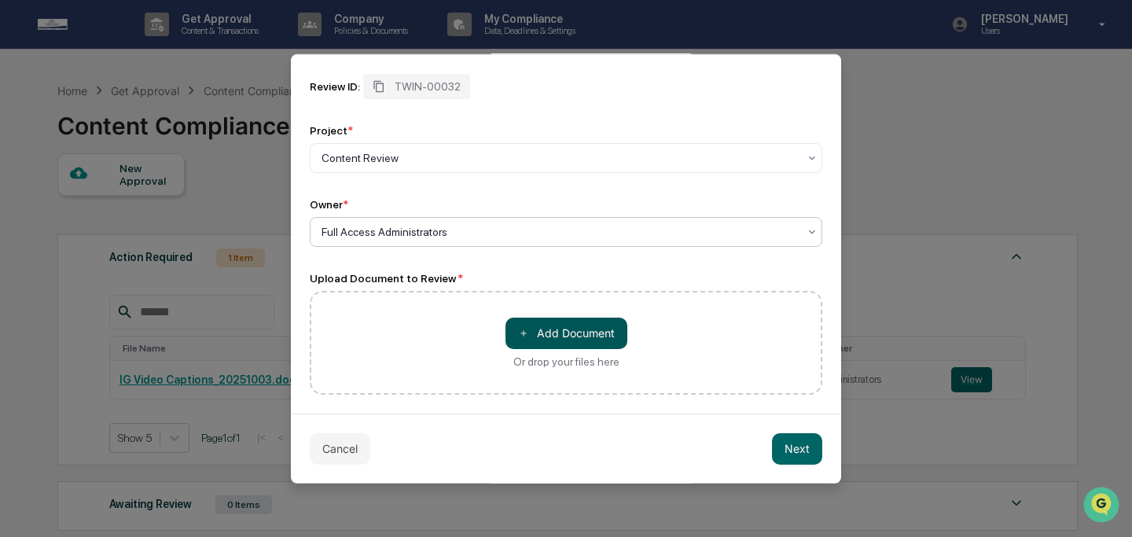
click at [526, 322] on button "＋ Add Document" at bounding box center [566, 332] width 122 height 31
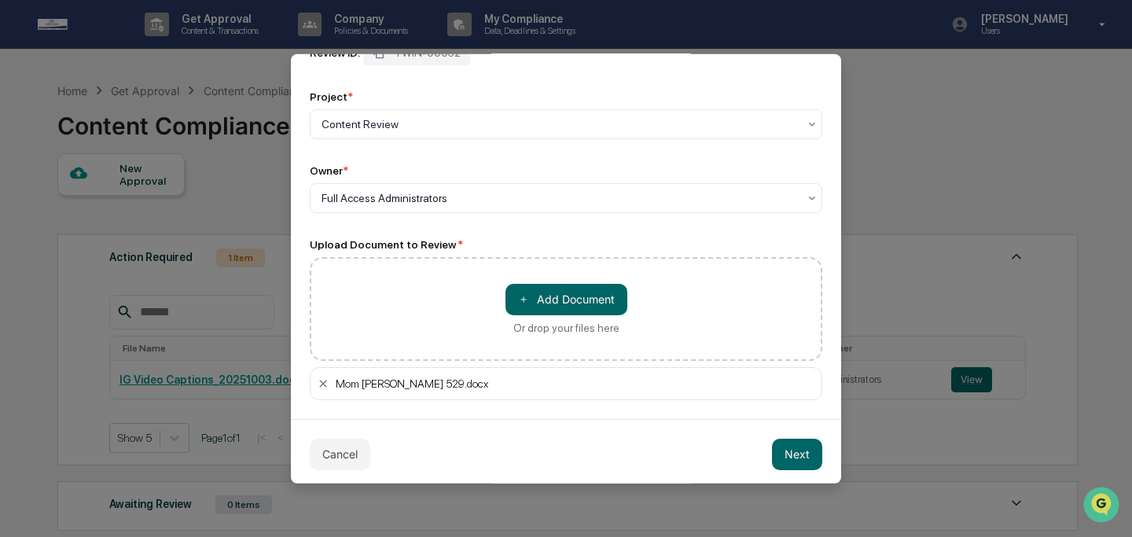
scroll to position [116, 0]
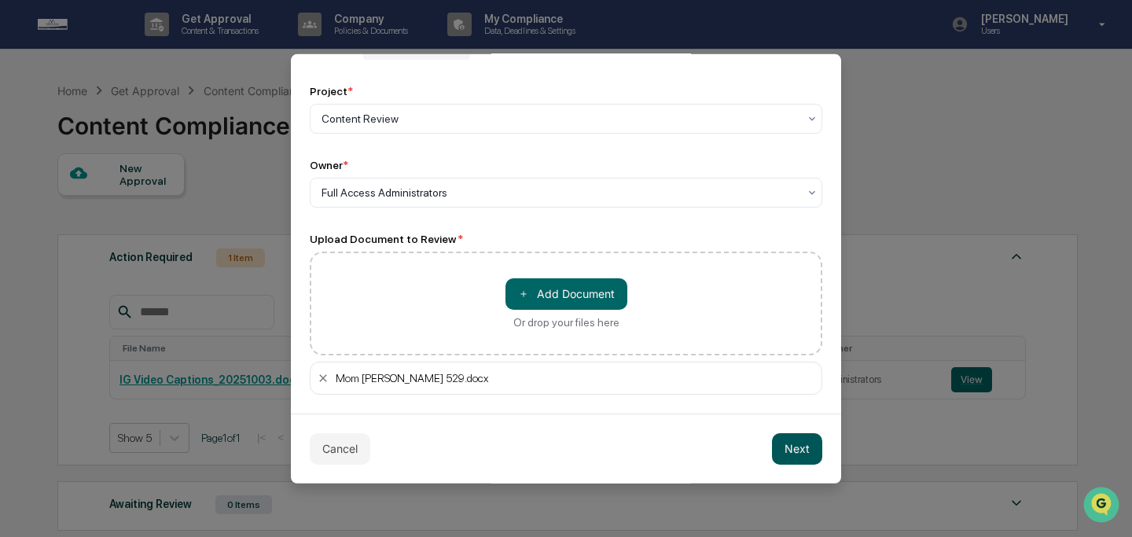
click at [802, 451] on button "Next" at bounding box center [797, 447] width 50 height 31
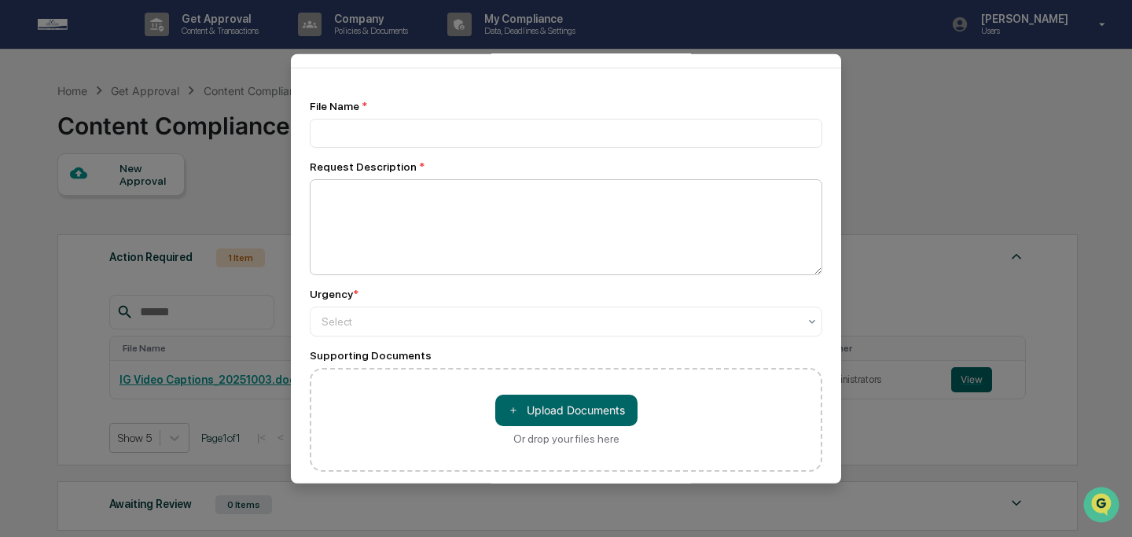
scroll to position [0, 0]
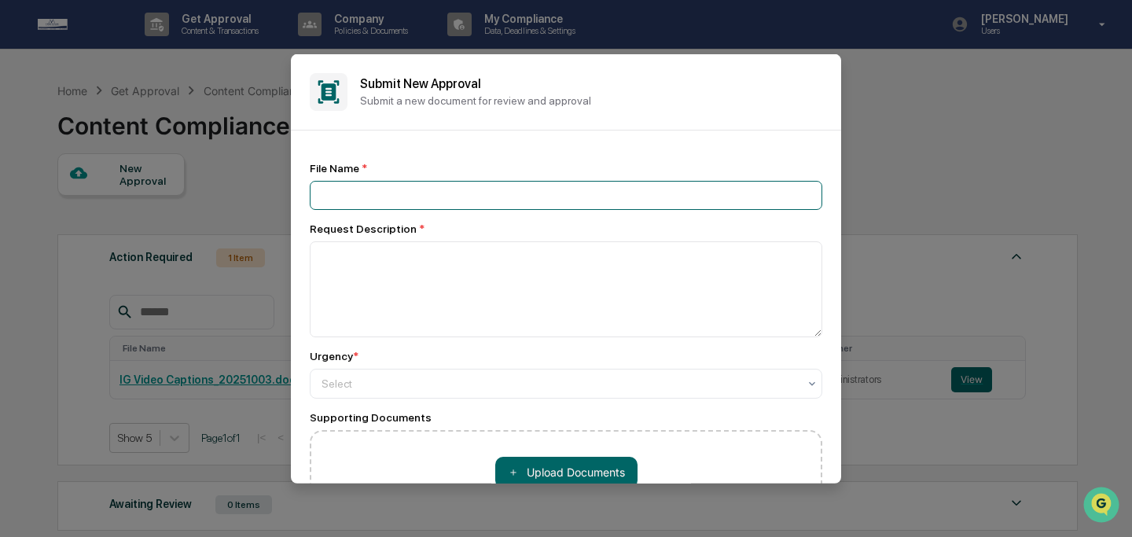
click at [503, 187] on input at bounding box center [566, 194] width 512 height 29
type input "**********"
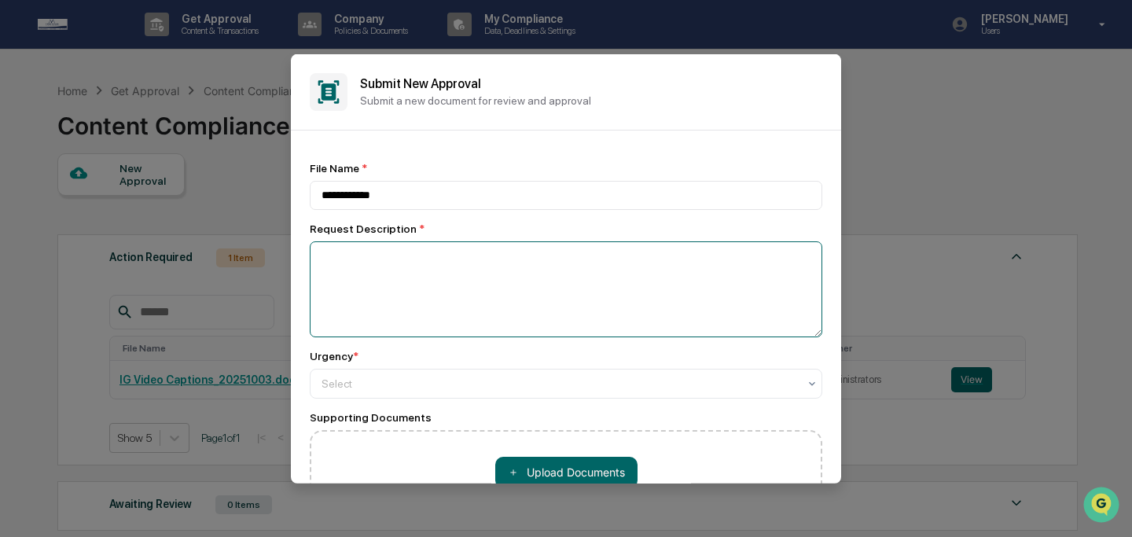
click at [513, 273] on textarea at bounding box center [566, 288] width 512 height 96
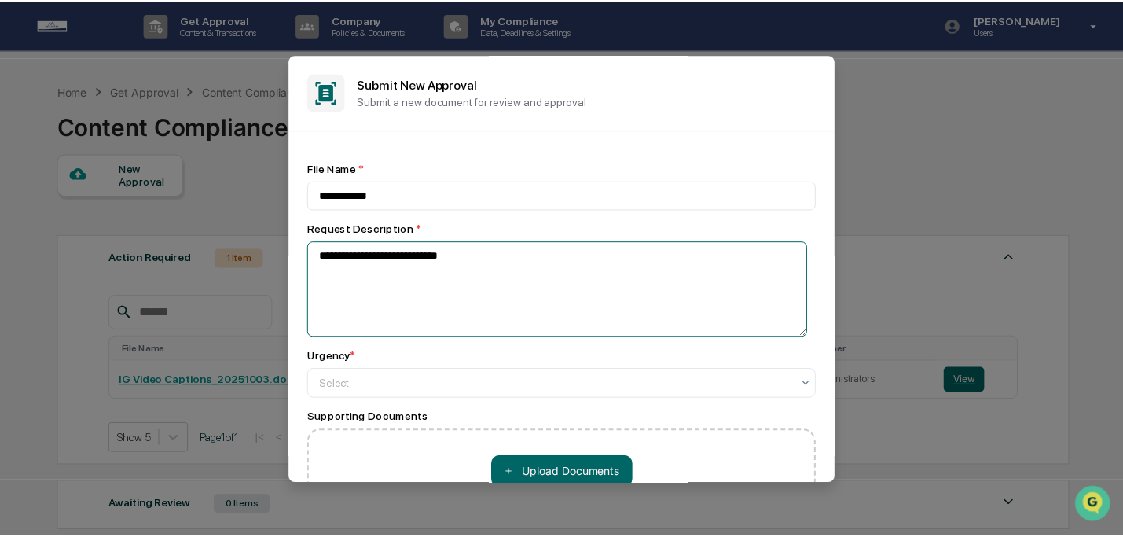
scroll to position [136, 0]
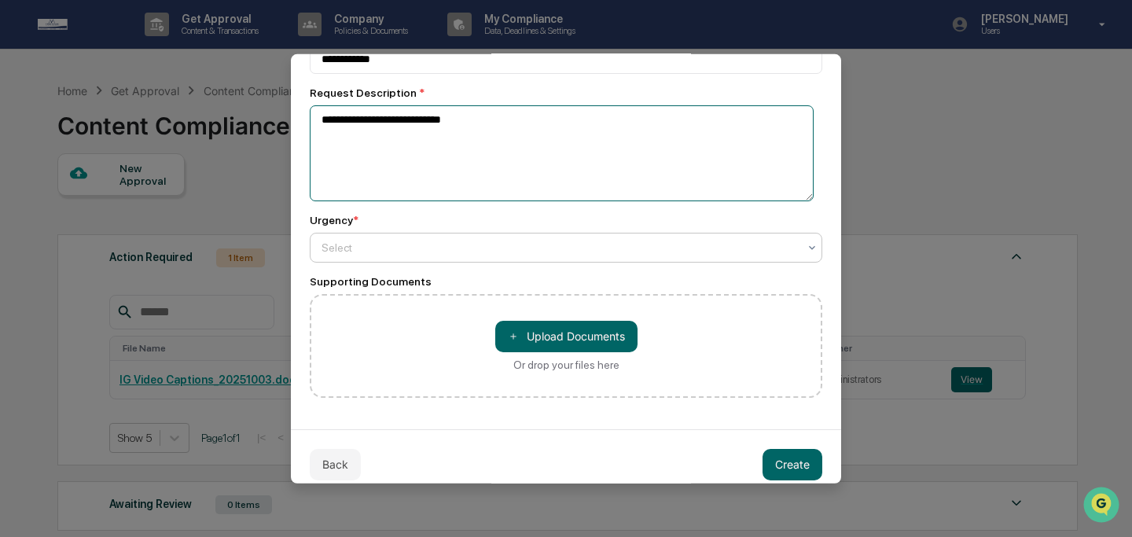
type textarea "**********"
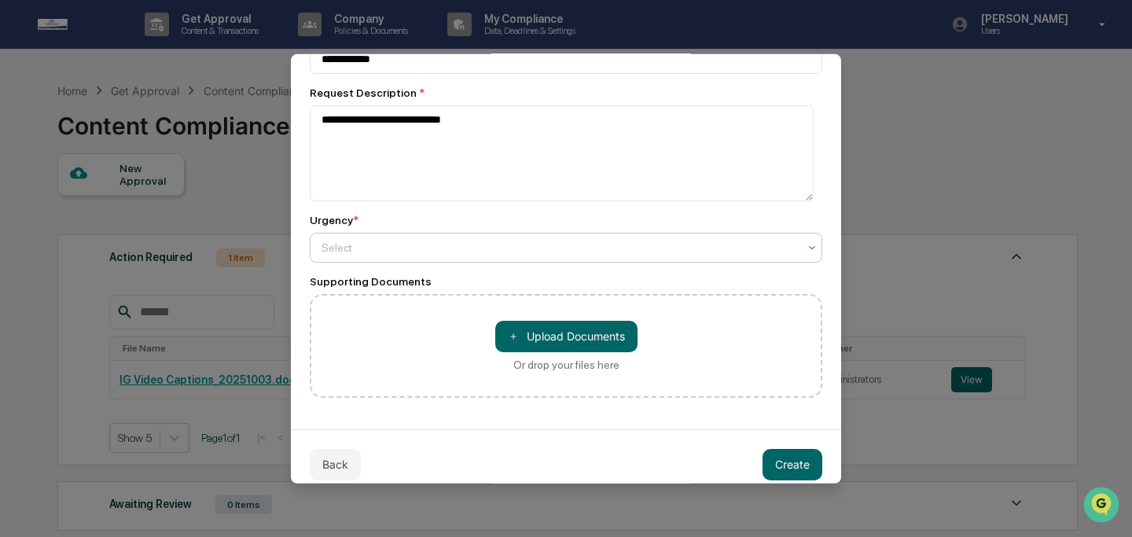
click at [457, 242] on div at bounding box center [559, 247] width 476 height 16
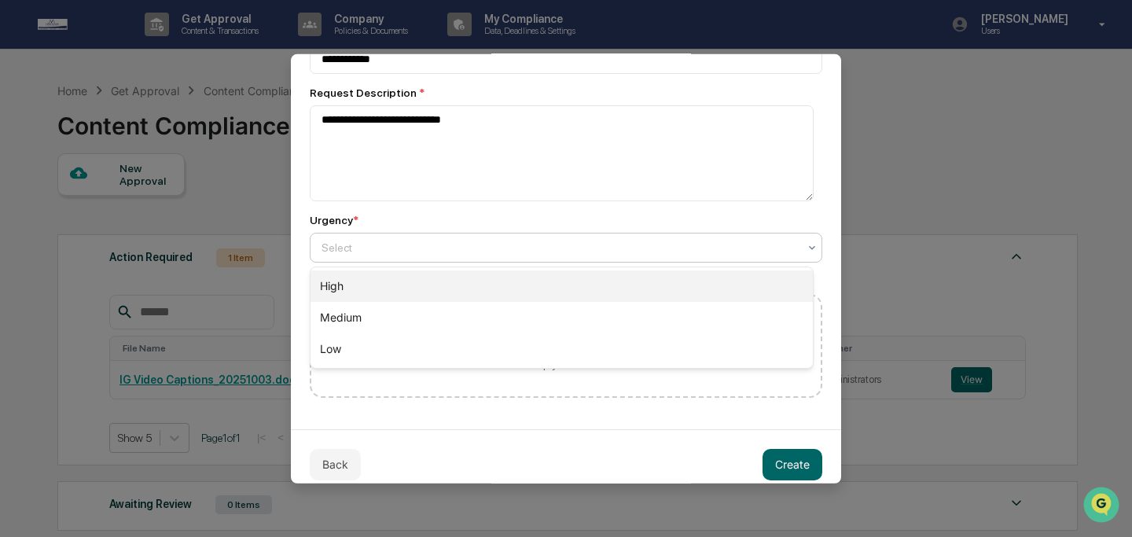
click at [469, 281] on div "High" at bounding box center [561, 285] width 502 height 31
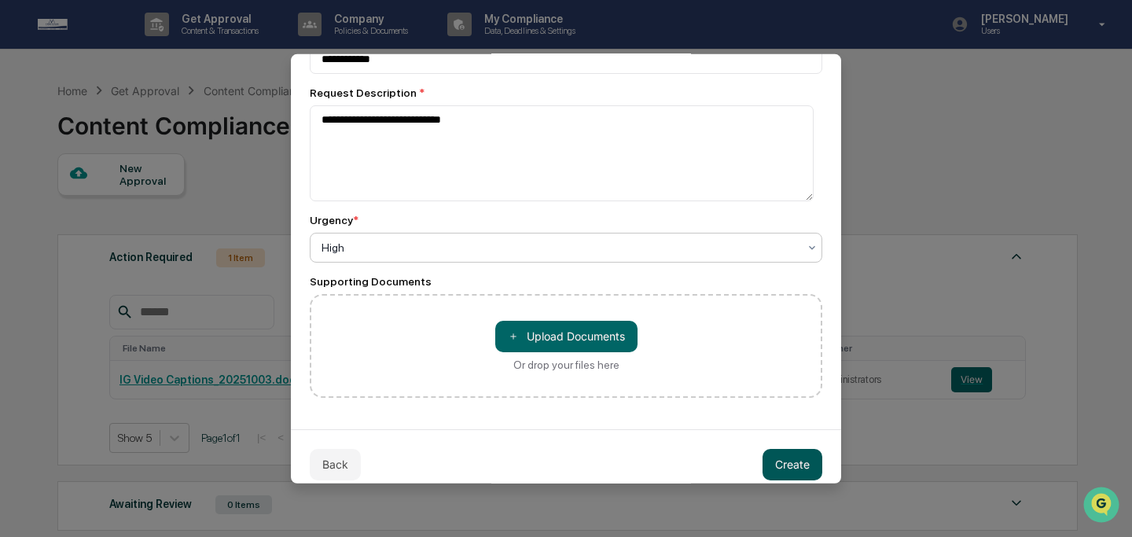
click at [780, 470] on button "Create" at bounding box center [792, 463] width 60 height 31
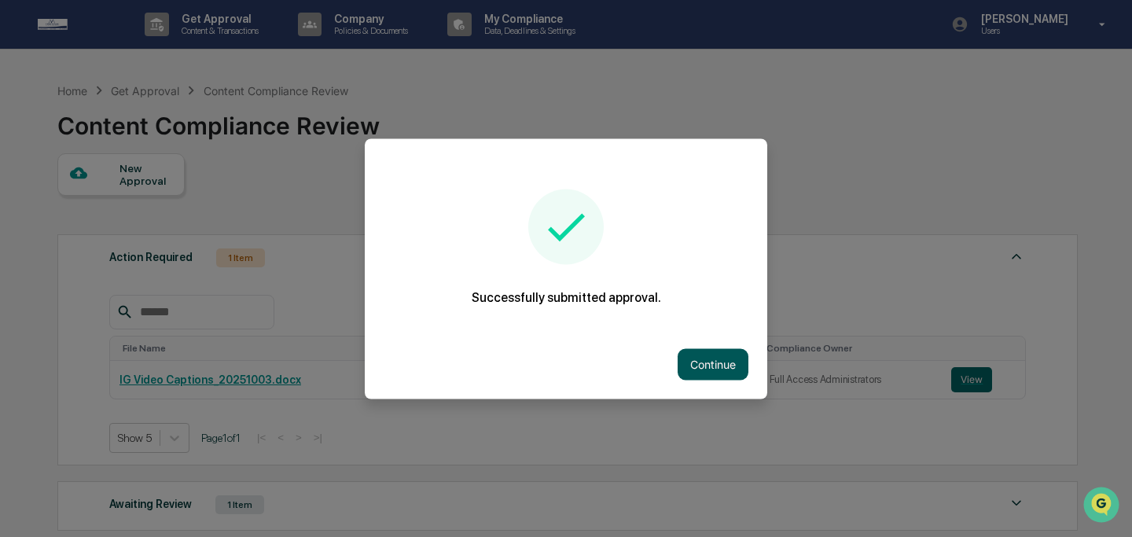
click at [725, 374] on button "Continue" at bounding box center [712, 363] width 71 height 31
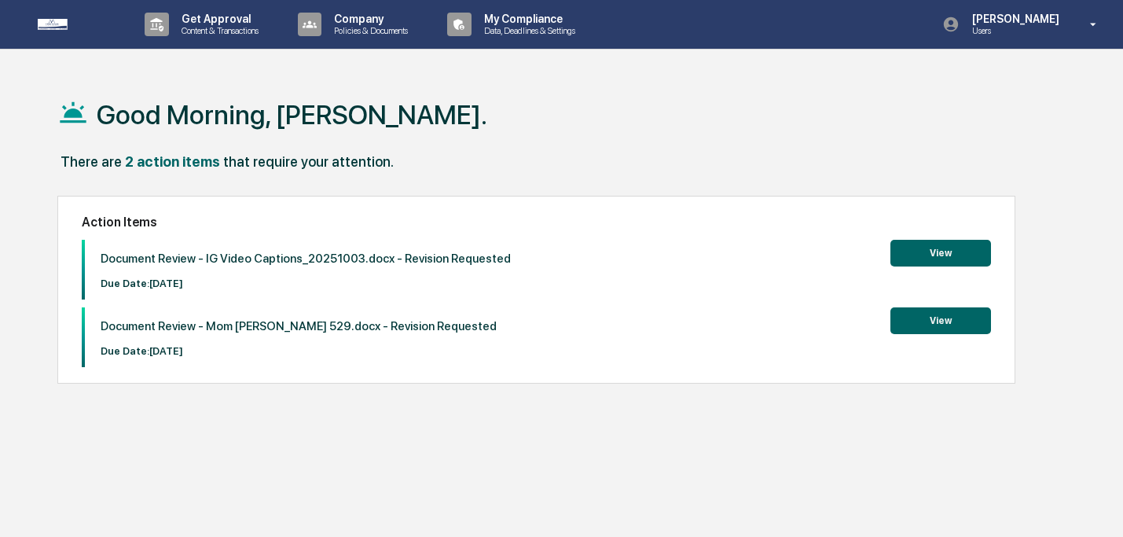
click at [933, 327] on button "View" at bounding box center [940, 320] width 101 height 27
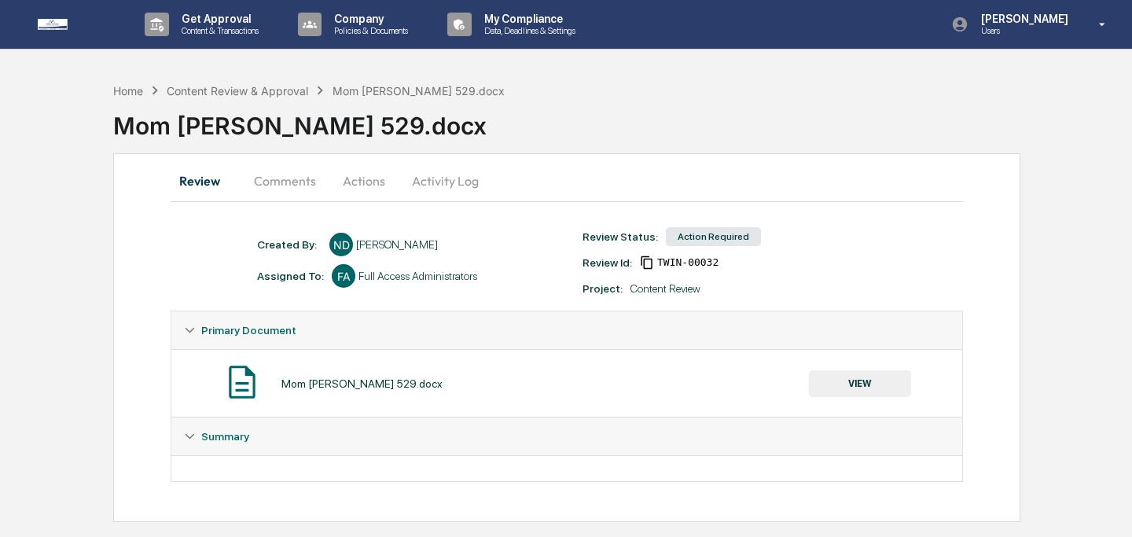
click at [897, 384] on button "VIEW" at bounding box center [860, 383] width 102 height 27
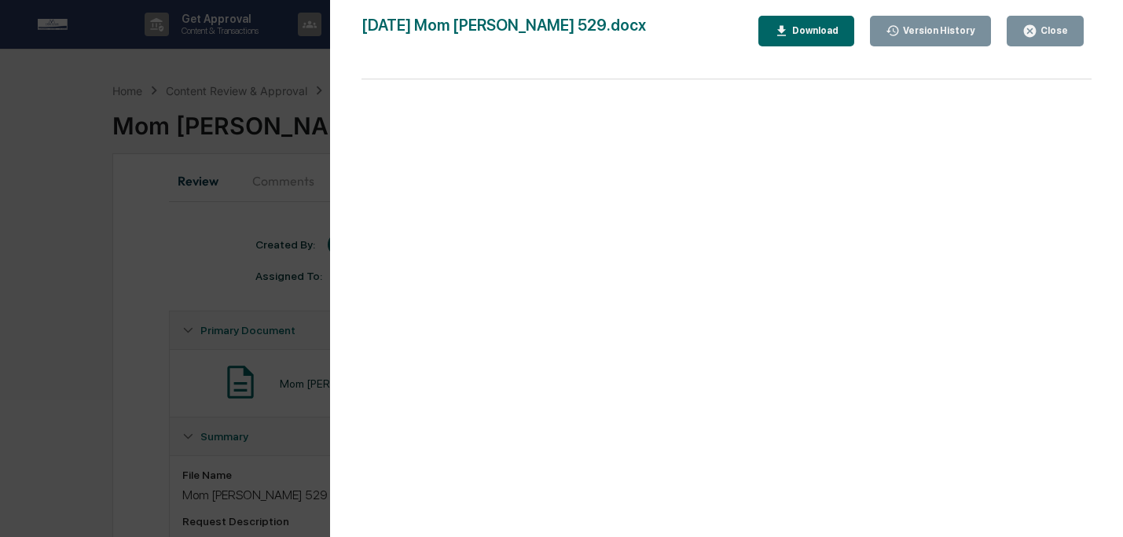
click at [813, 26] on div "Download" at bounding box center [814, 30] width 50 height 11
click at [1054, 26] on div "Close" at bounding box center [1052, 30] width 31 height 11
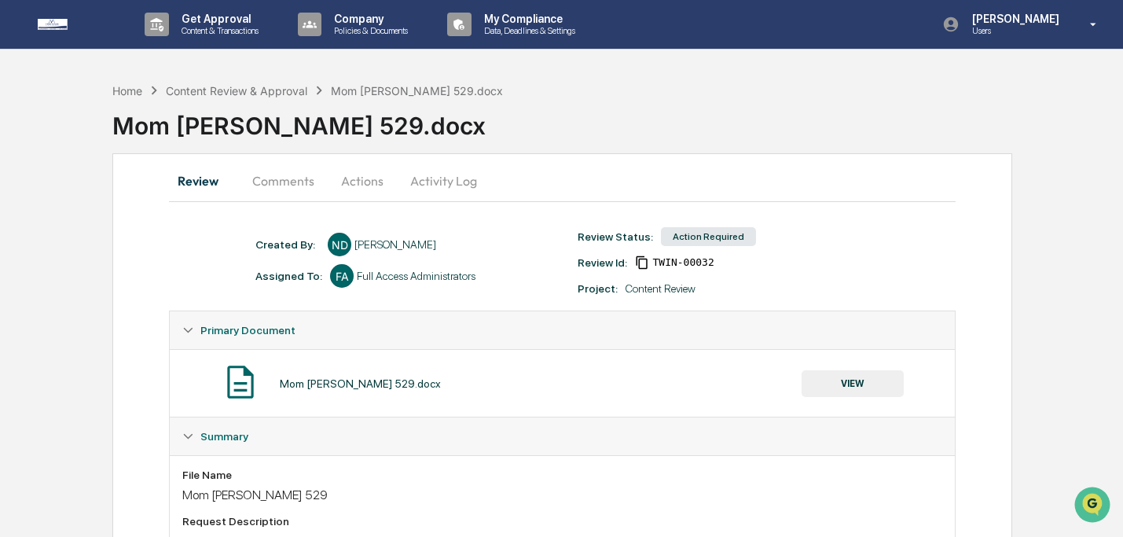
click at [343, 189] on button "Actions" at bounding box center [362, 181] width 71 height 38
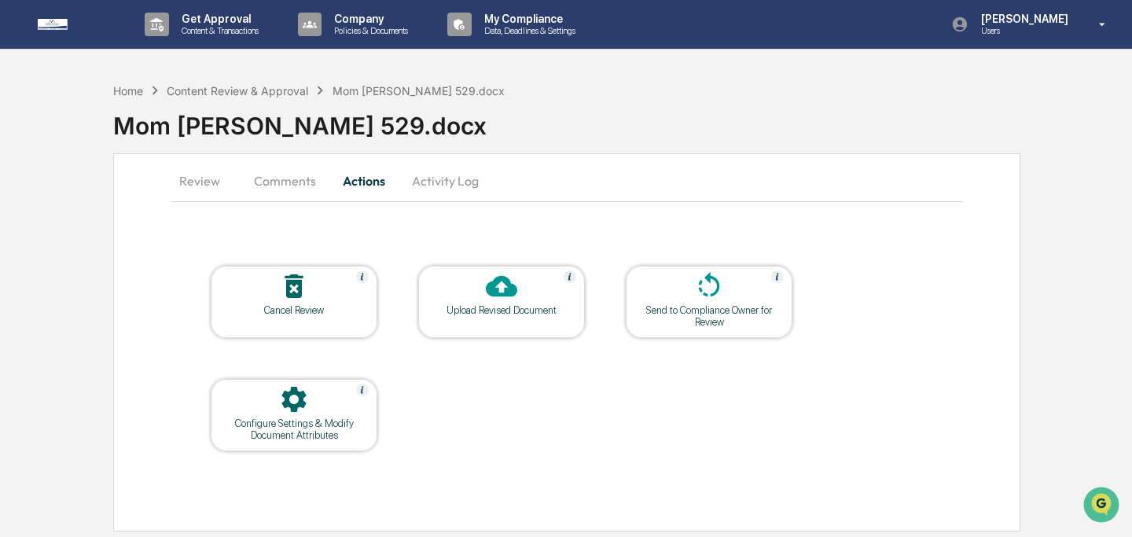
click at [539, 296] on div at bounding box center [501, 287] width 157 height 34
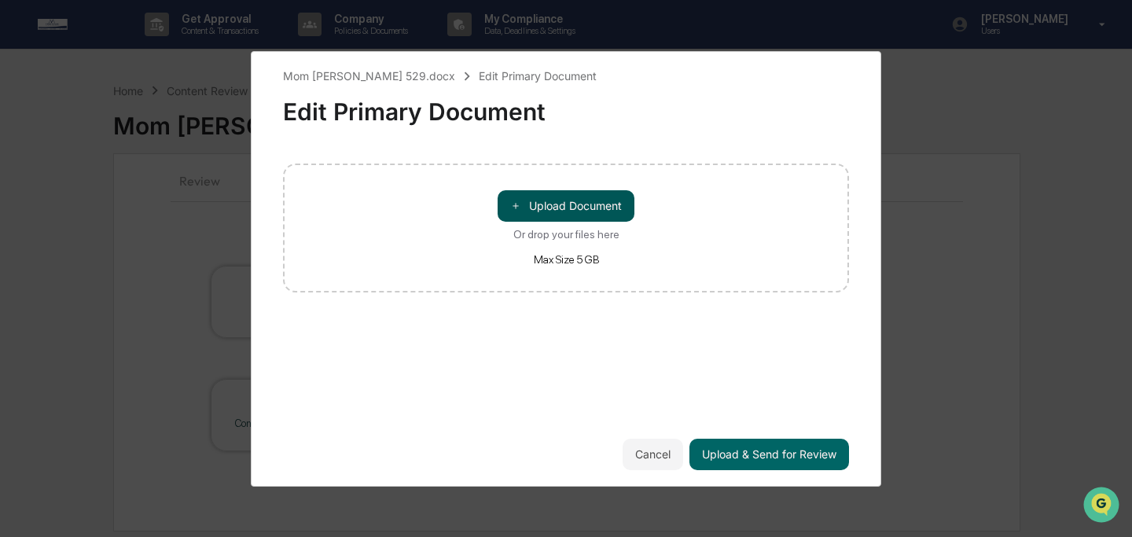
click at [567, 204] on button "＋ Upload Document" at bounding box center [565, 205] width 137 height 31
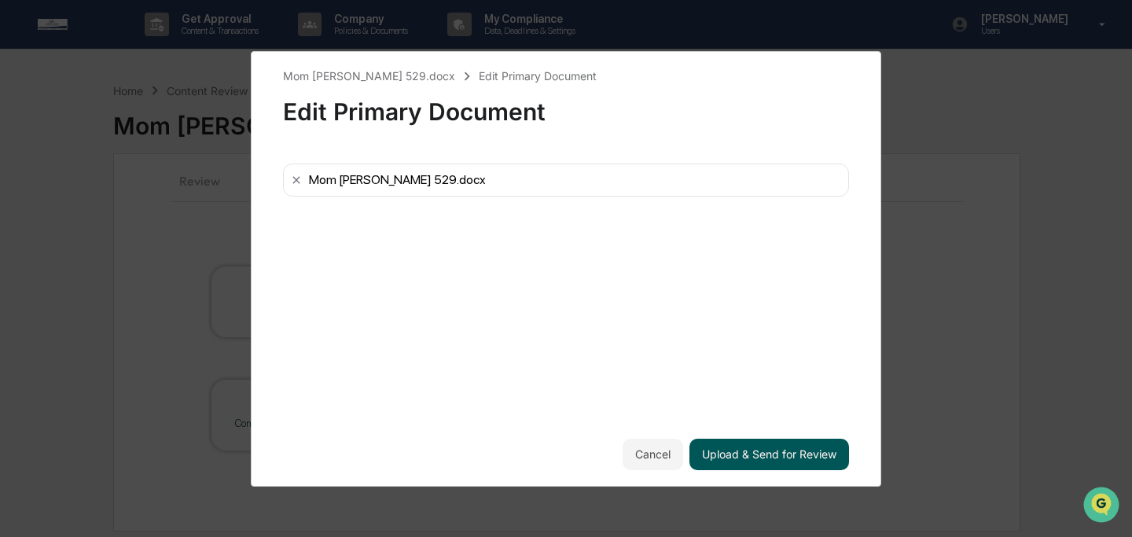
click at [758, 445] on button "Upload & Send for Review" at bounding box center [769, 453] width 160 height 31
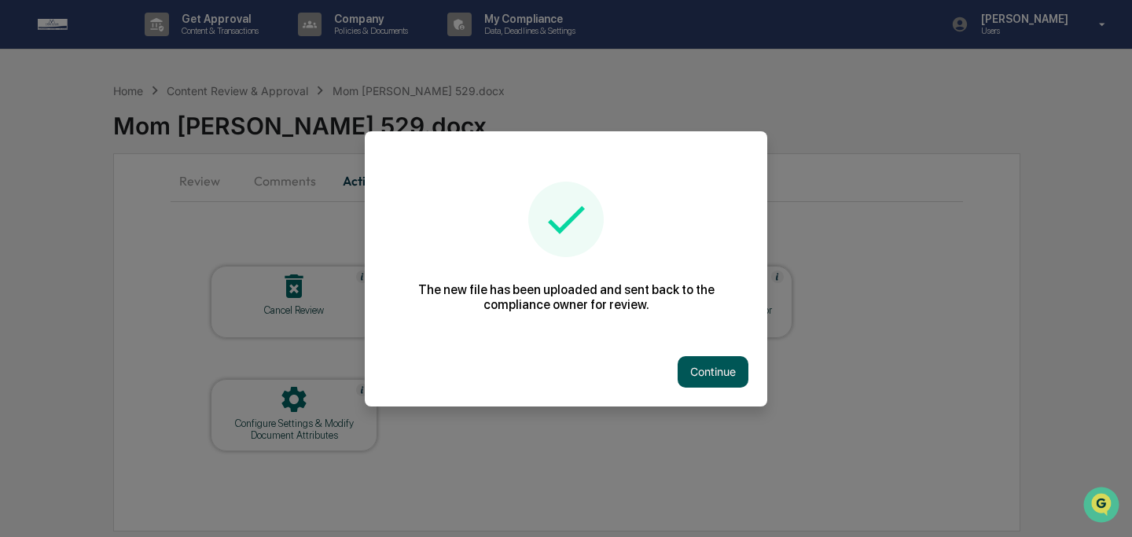
click at [697, 364] on button "Continue" at bounding box center [712, 371] width 71 height 31
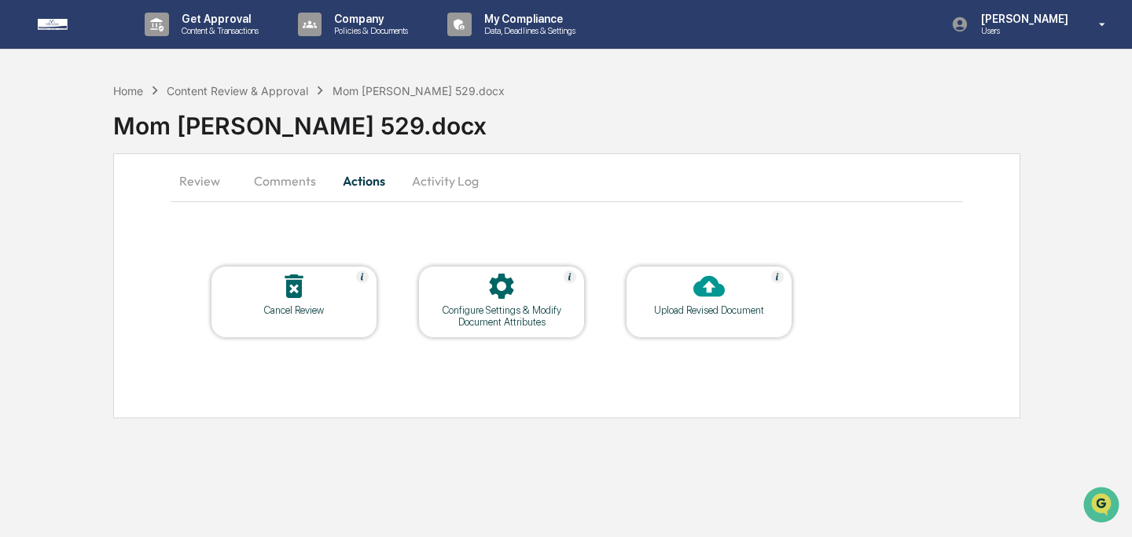
click at [262, 184] on button "Comments" at bounding box center [284, 181] width 87 height 38
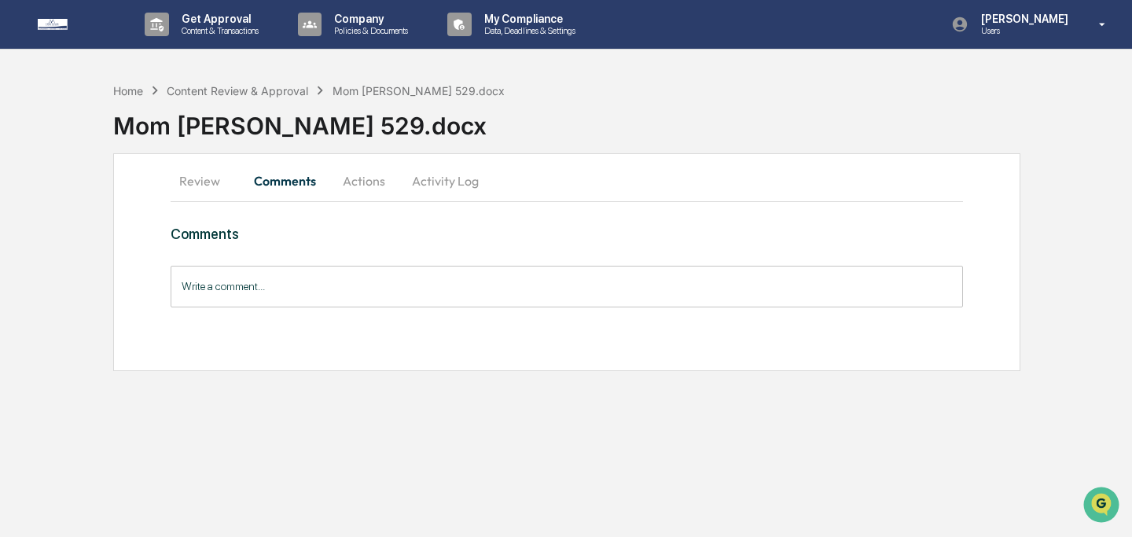
click at [197, 179] on button "Review" at bounding box center [206, 181] width 71 height 38
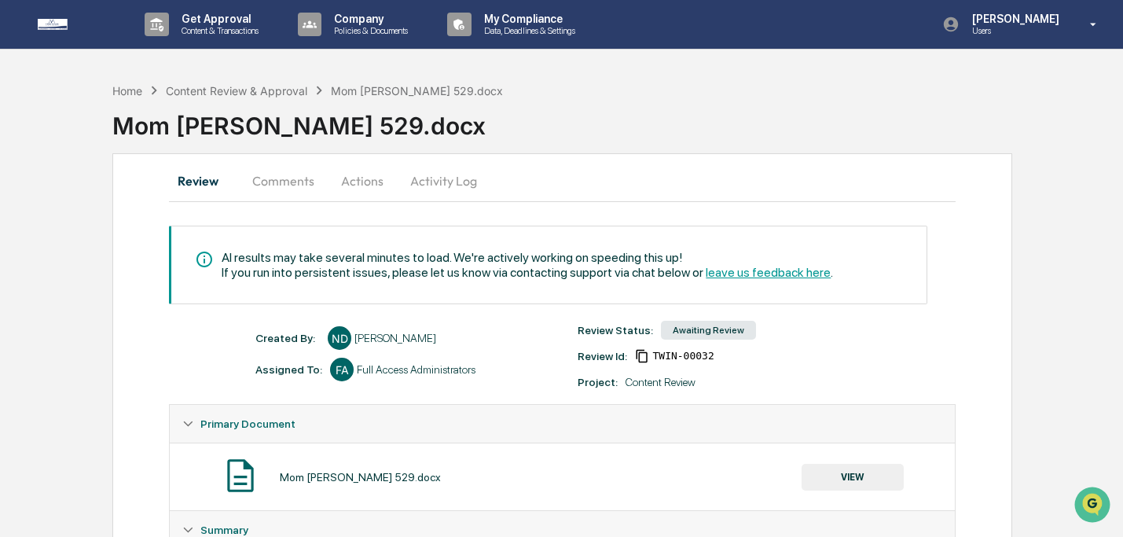
click at [294, 178] on button "Comments" at bounding box center [283, 181] width 87 height 38
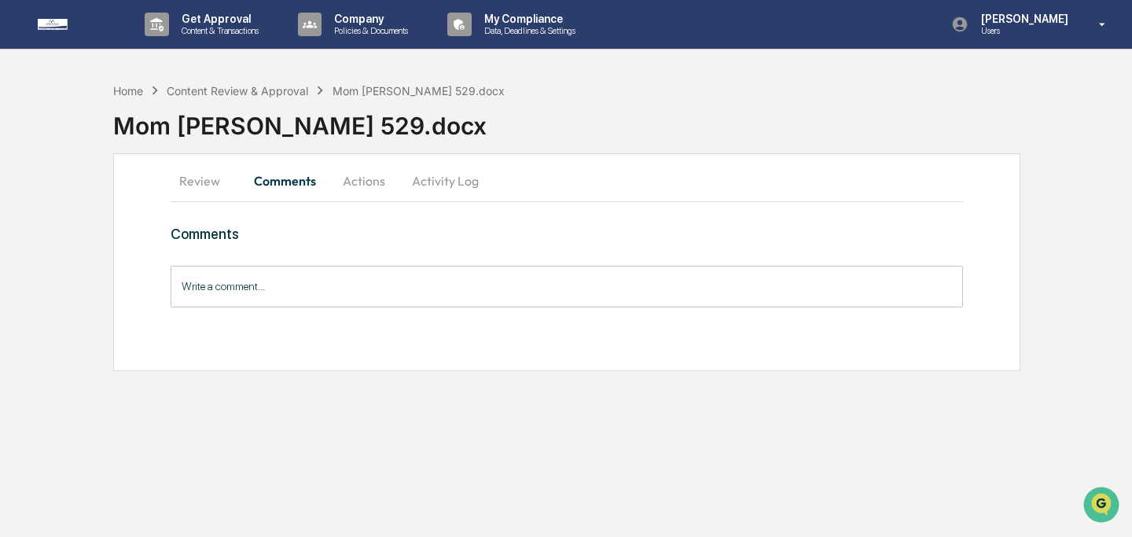
click at [355, 281] on input "Write a comment..." at bounding box center [567, 287] width 792 height 42
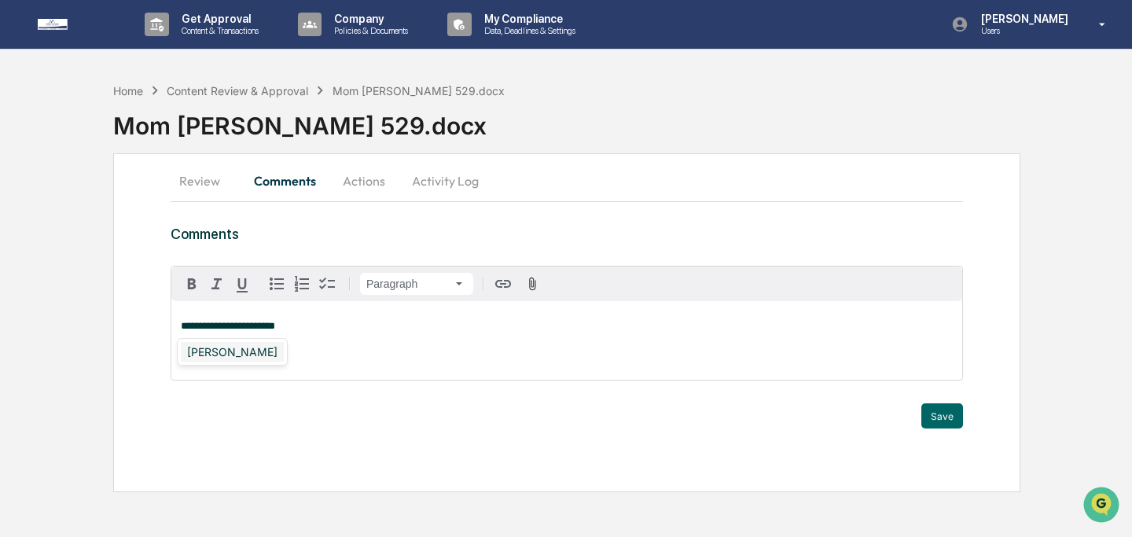
click at [215, 347] on div "[PERSON_NAME]" at bounding box center [232, 352] width 103 height 20
click at [941, 425] on button "Save" at bounding box center [942, 415] width 42 height 25
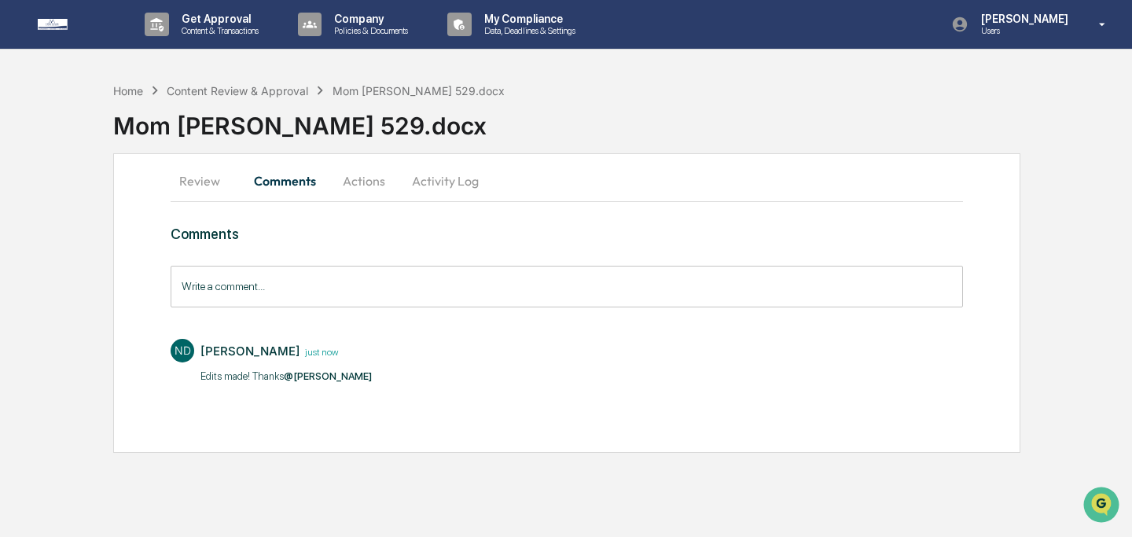
click at [200, 181] on button "Review" at bounding box center [206, 181] width 71 height 38
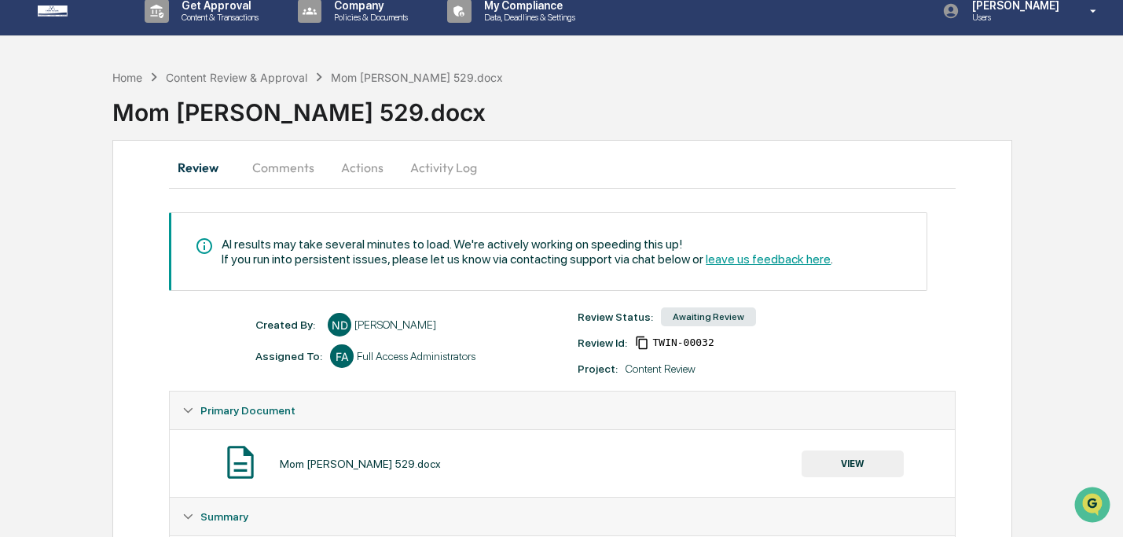
scroll to position [32, 0]
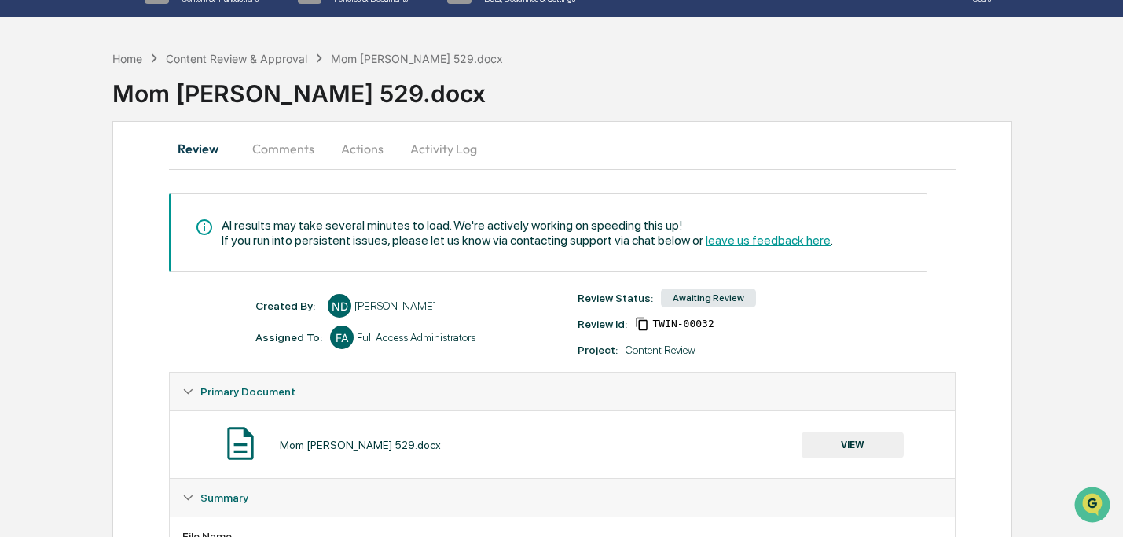
click at [877, 450] on button "VIEW" at bounding box center [853, 444] width 102 height 27
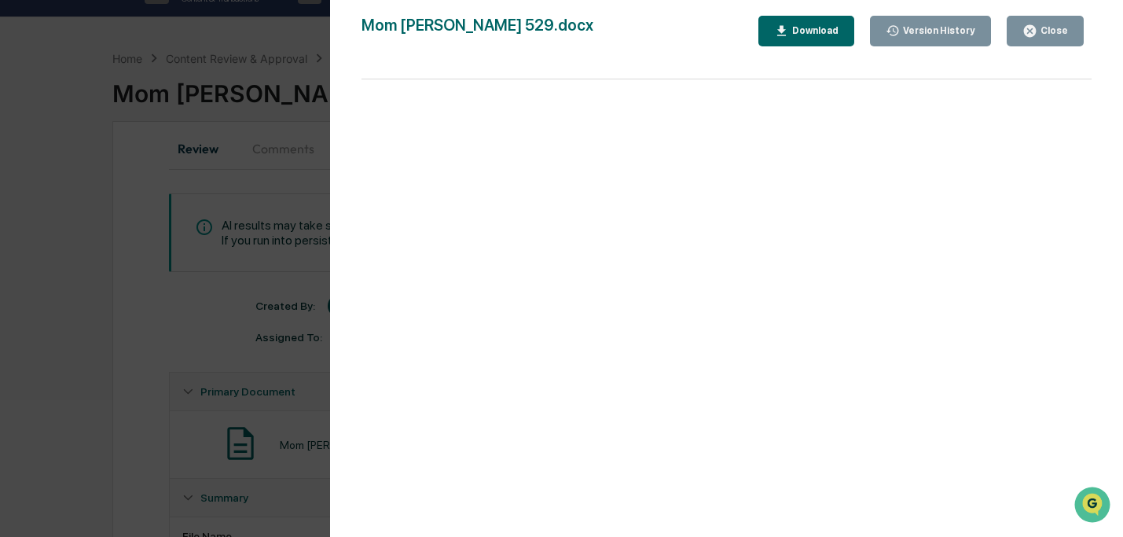
click at [1071, 38] on button "Close" at bounding box center [1045, 31] width 77 height 31
